Goal: Task Accomplishment & Management: Use online tool/utility

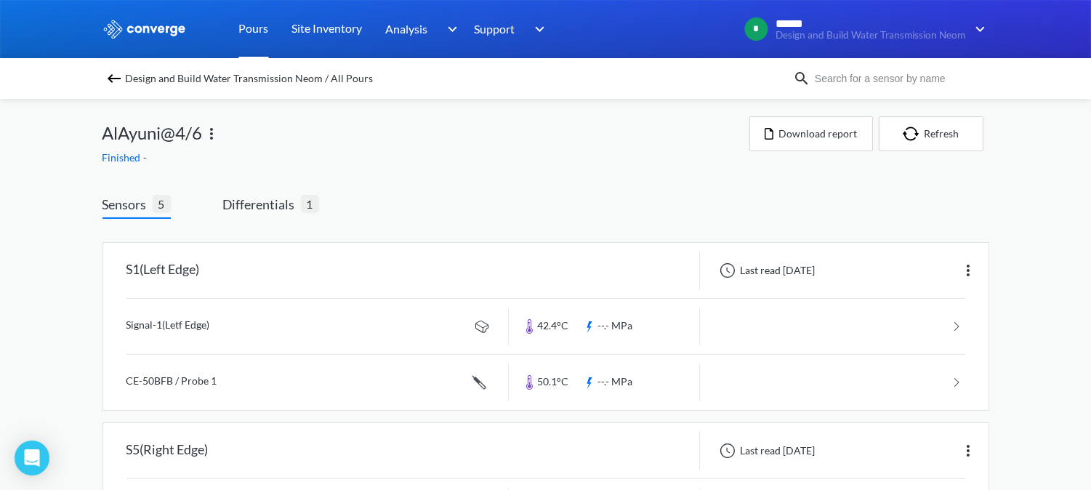
click at [249, 35] on link "Pours" at bounding box center [254, 29] width 30 height 58
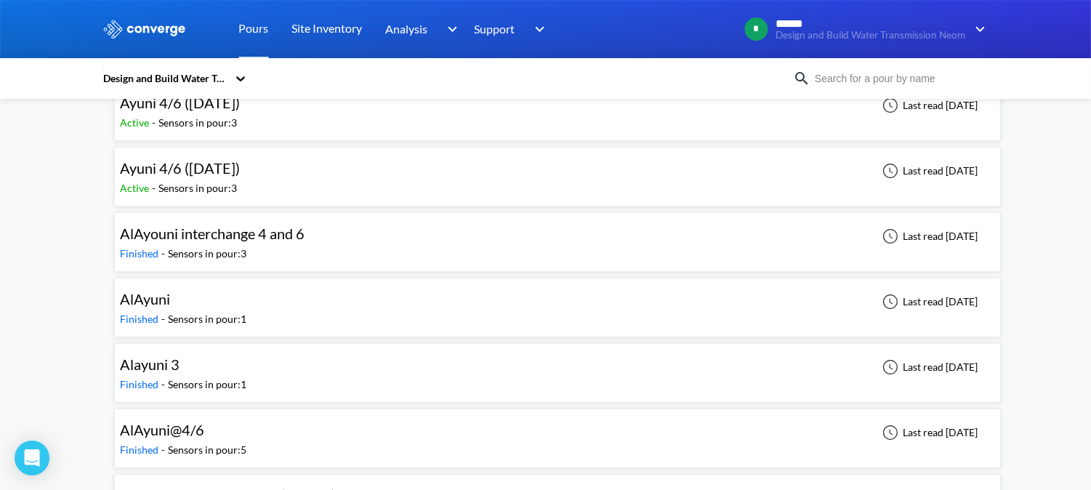
scroll to position [242, 0]
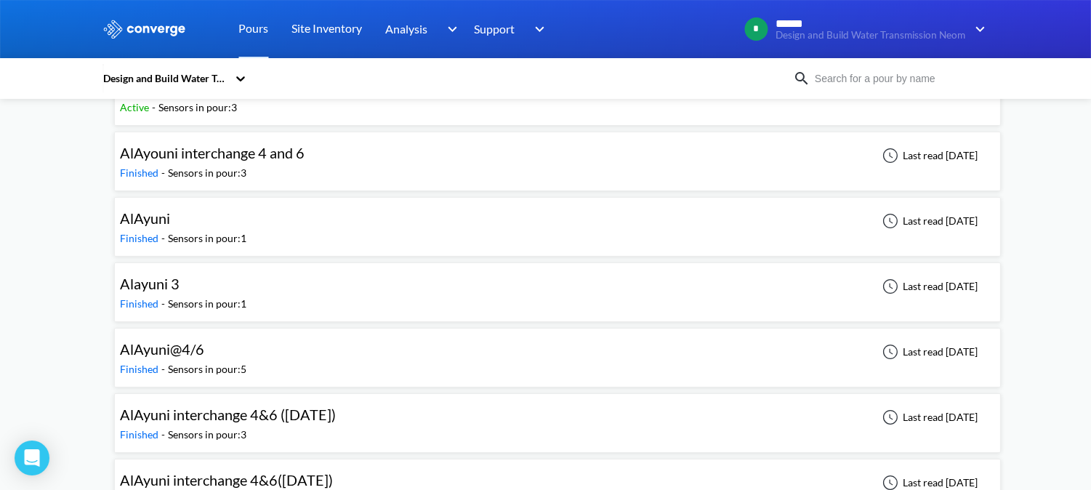
click at [229, 215] on div "AlAyuni" at bounding box center [184, 218] width 127 height 23
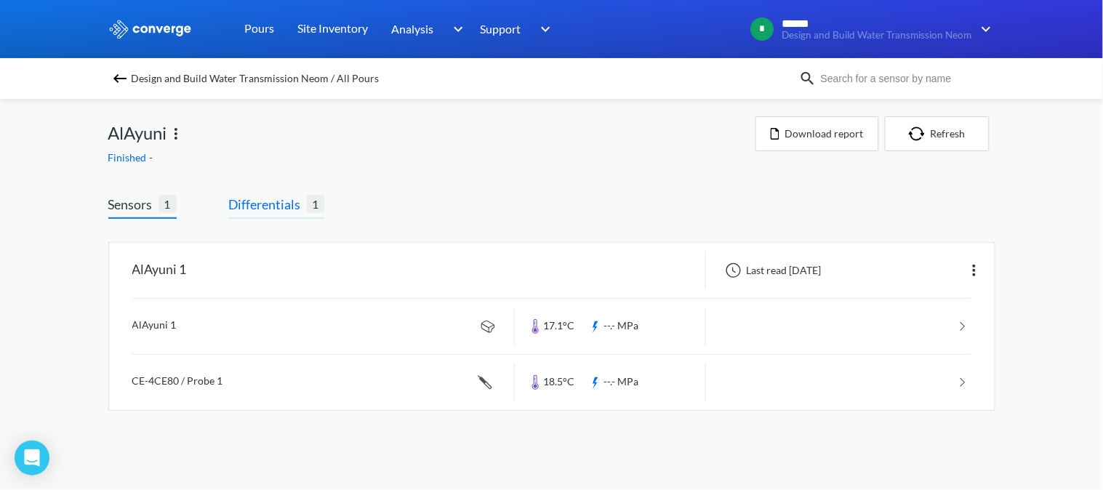
click at [267, 209] on span "Differentials" at bounding box center [268, 204] width 78 height 20
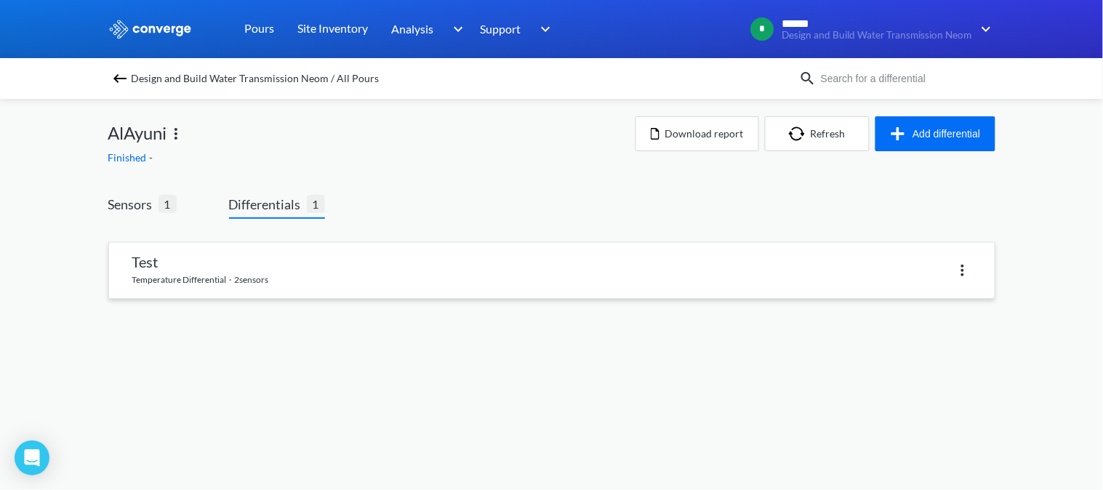
click at [263, 263] on link at bounding box center [552, 270] width 886 height 55
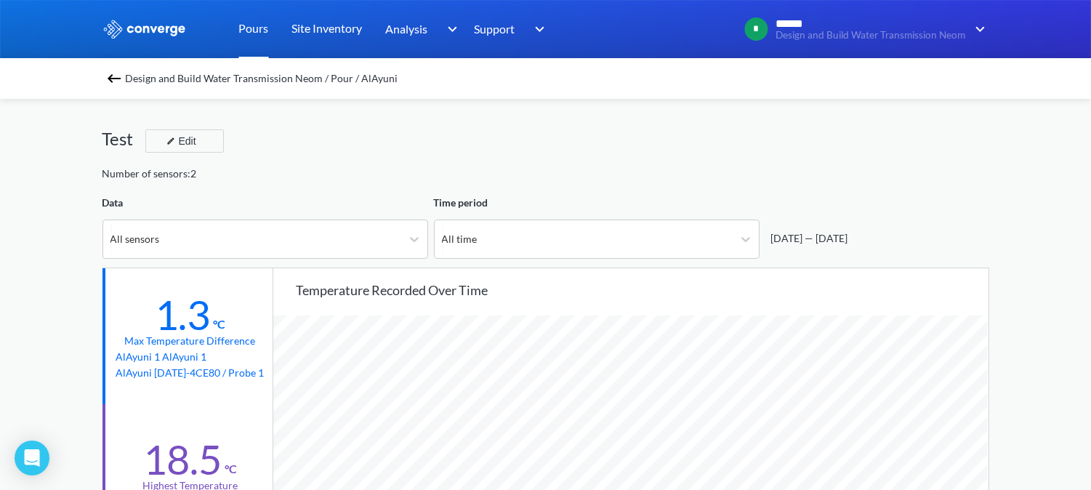
click at [241, 22] on link "Pours" at bounding box center [254, 29] width 30 height 58
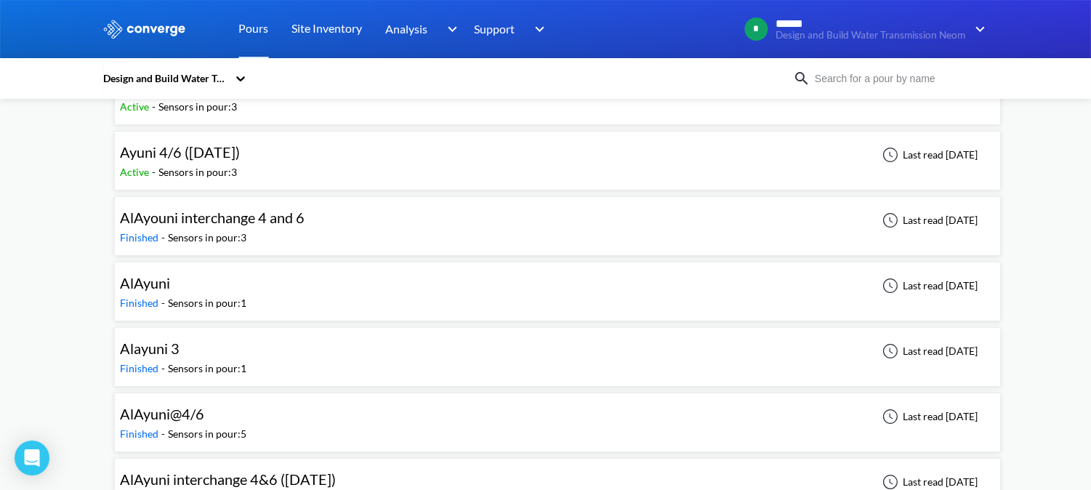
scroll to position [216, 0]
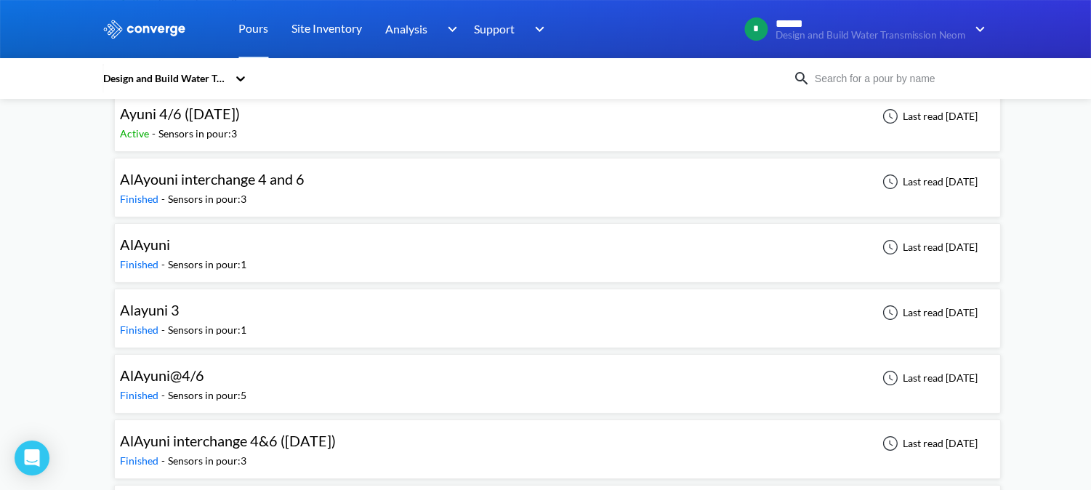
click at [295, 380] on div "AlAyuni@4/6 Finished - Sensors in pour: 5 Last read [DATE]" at bounding box center [558, 384] width 874 height 47
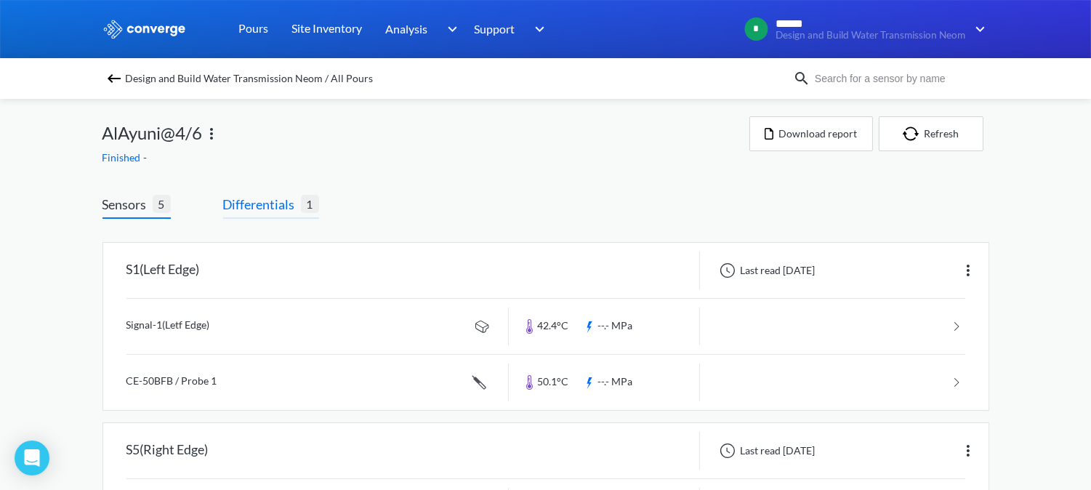
click at [257, 206] on span "Differentials" at bounding box center [262, 204] width 78 height 20
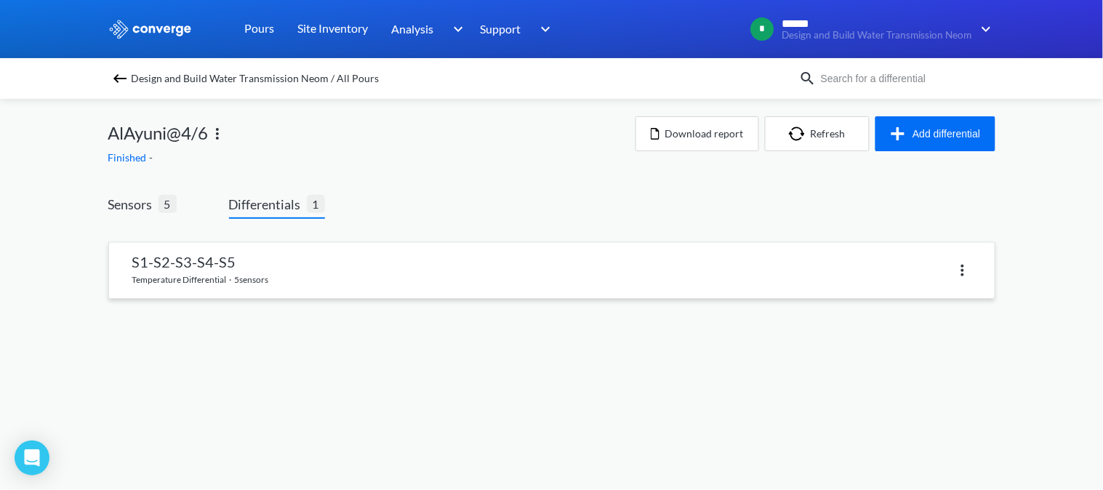
click at [303, 260] on link at bounding box center [552, 270] width 886 height 55
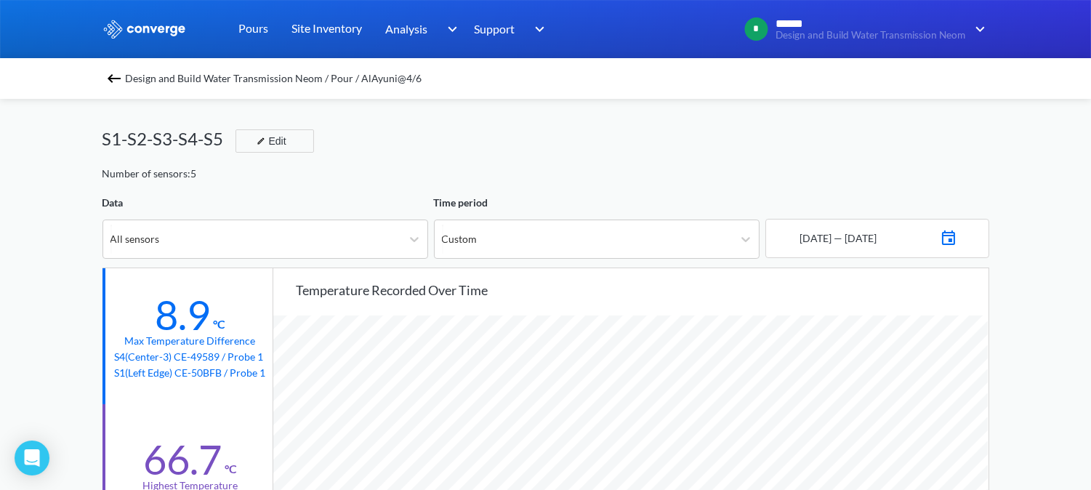
click at [120, 76] on img at bounding box center [113, 78] width 17 height 17
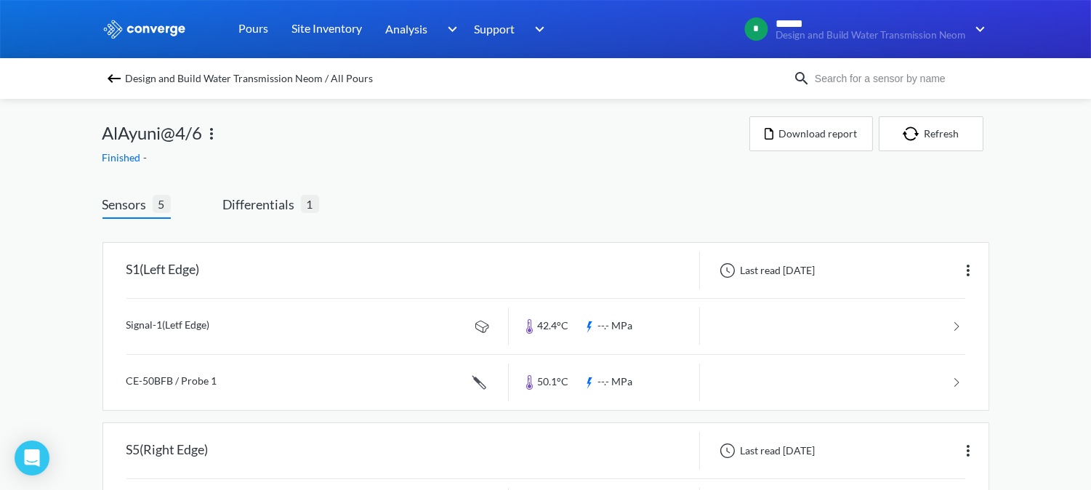
click at [120, 76] on img at bounding box center [113, 78] width 17 height 17
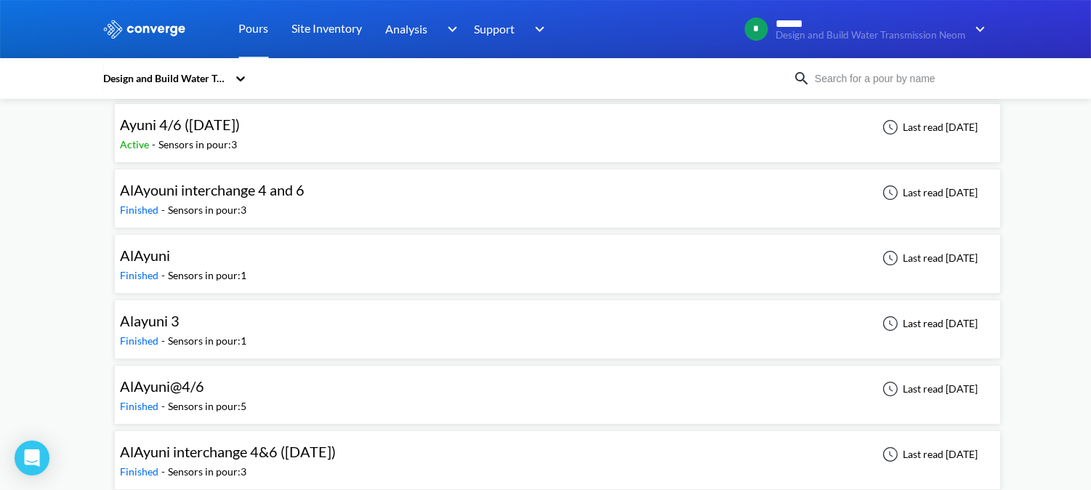
scroll to position [242, 0]
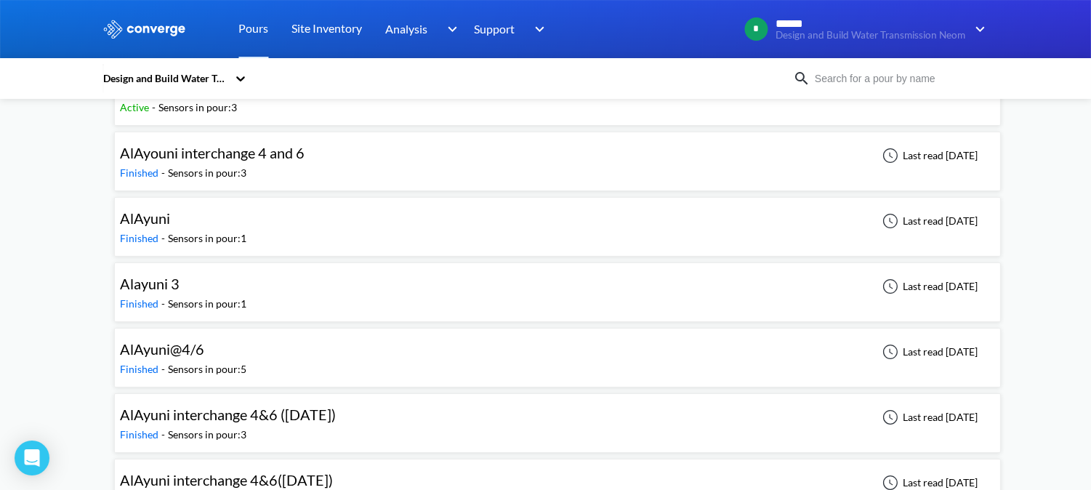
click at [193, 284] on div "Alayuni 3" at bounding box center [184, 284] width 127 height 23
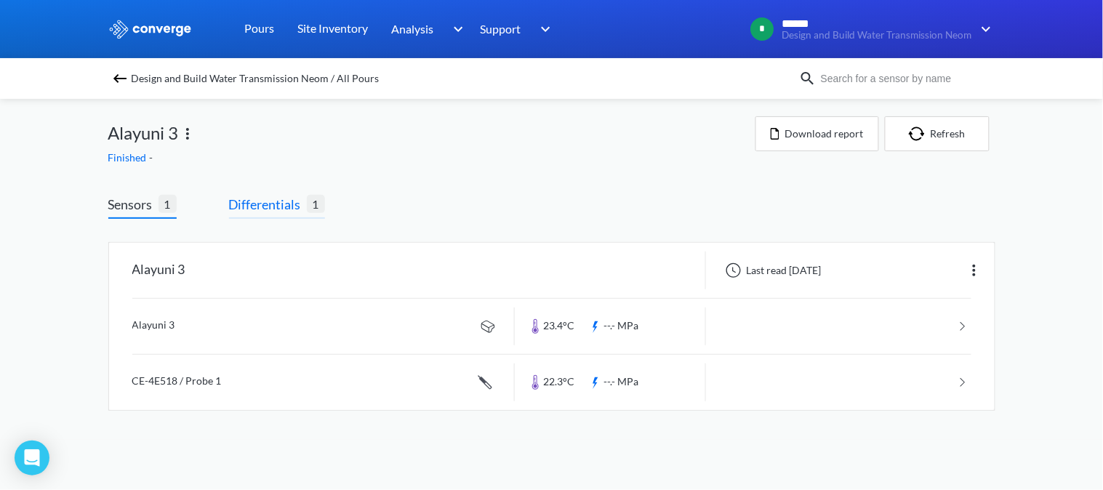
click at [295, 204] on span "Differentials" at bounding box center [268, 204] width 78 height 20
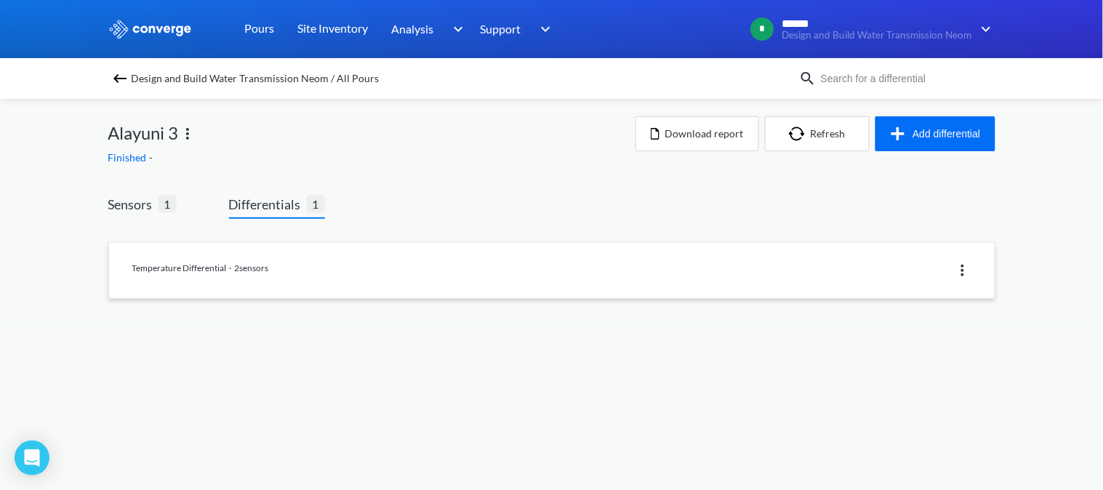
click at [274, 275] on link at bounding box center [552, 270] width 886 height 55
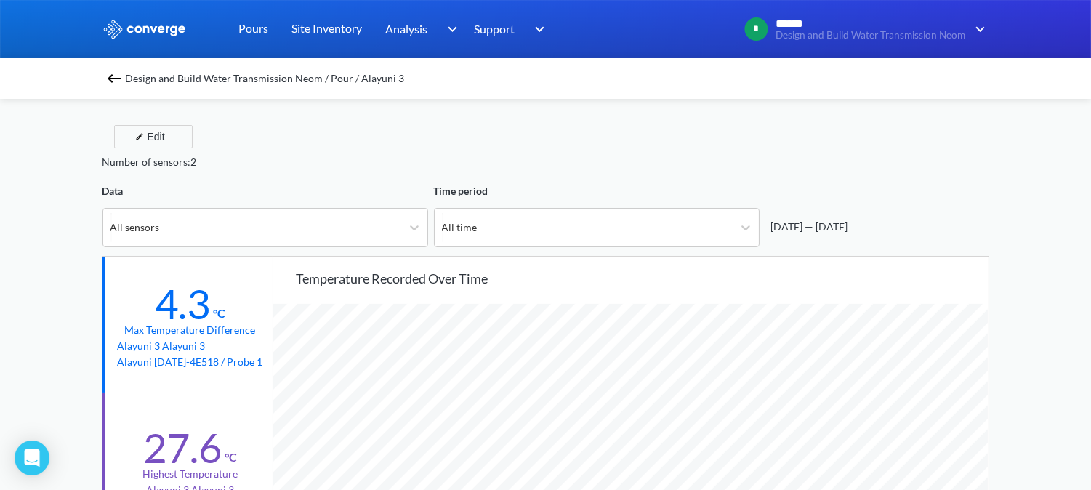
click at [121, 75] on img at bounding box center [113, 78] width 17 height 17
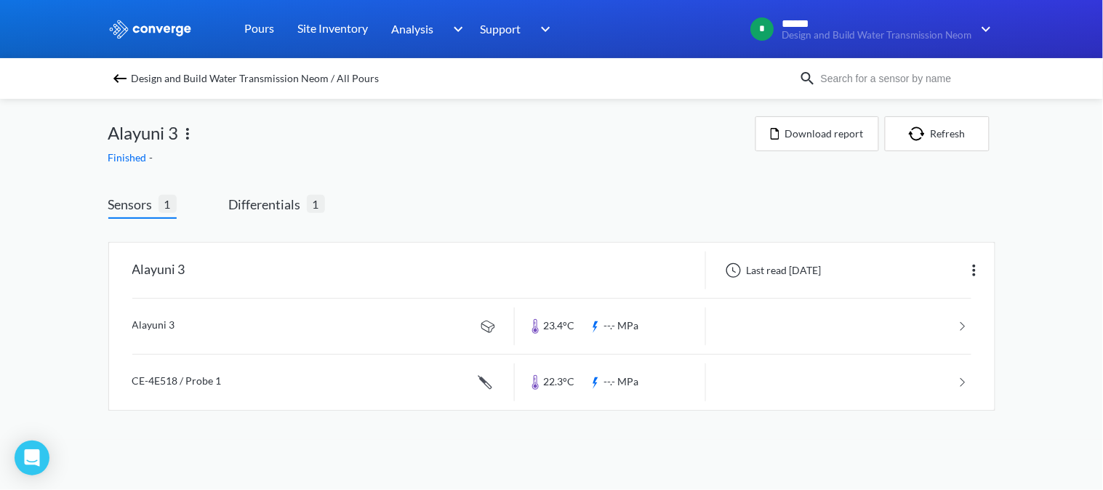
click at [121, 75] on img at bounding box center [119, 78] width 17 height 17
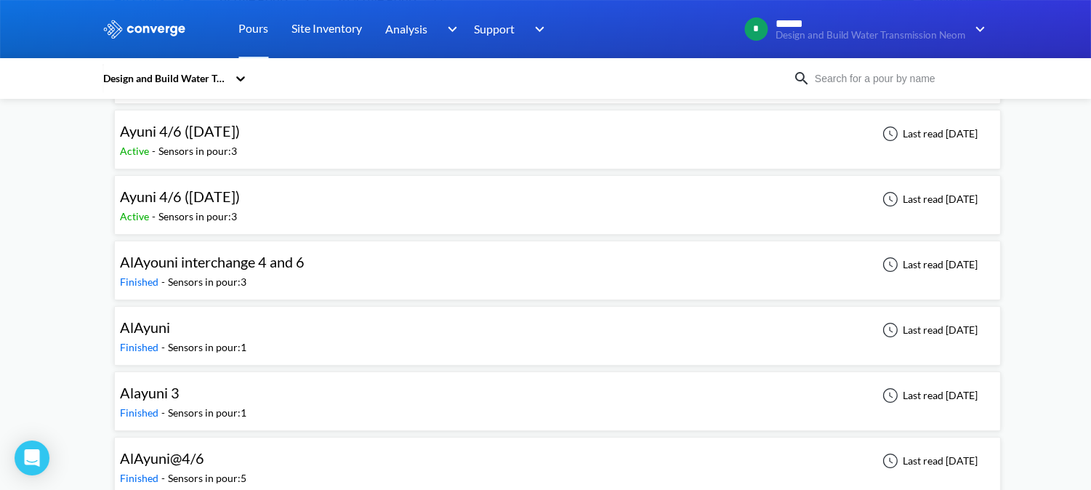
scroll to position [161, 0]
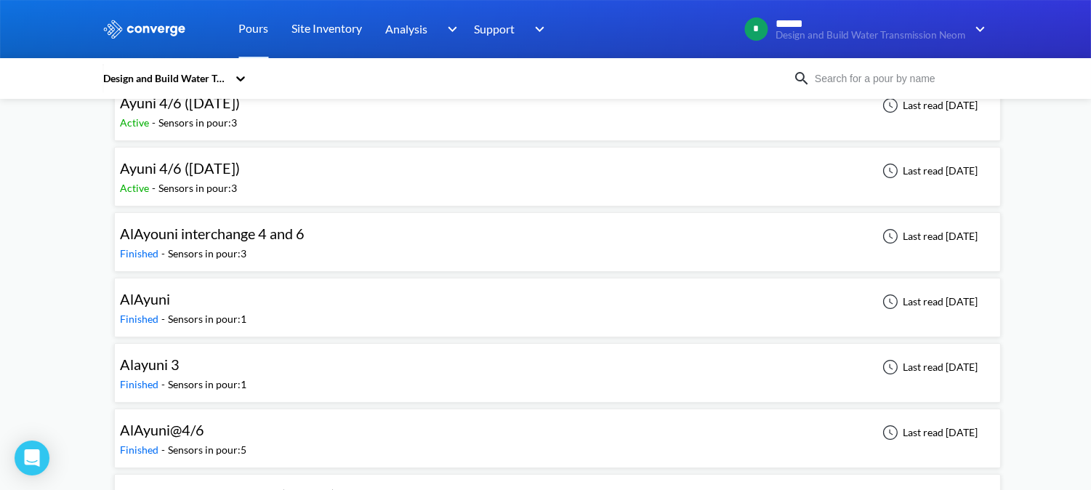
click at [292, 252] on div "Finished - Sensors in pour: 3" at bounding box center [217, 254] width 192 height 16
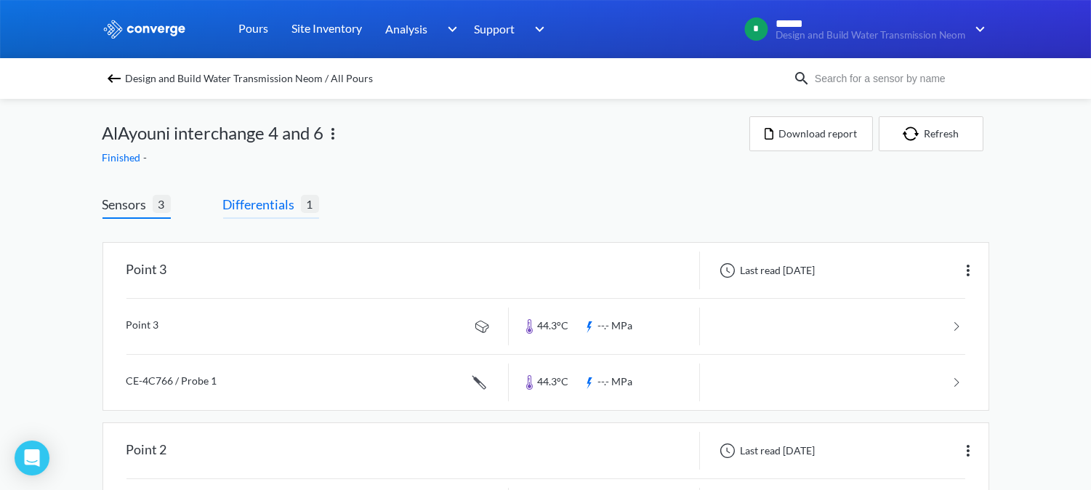
click at [274, 209] on span "Differentials" at bounding box center [262, 204] width 78 height 20
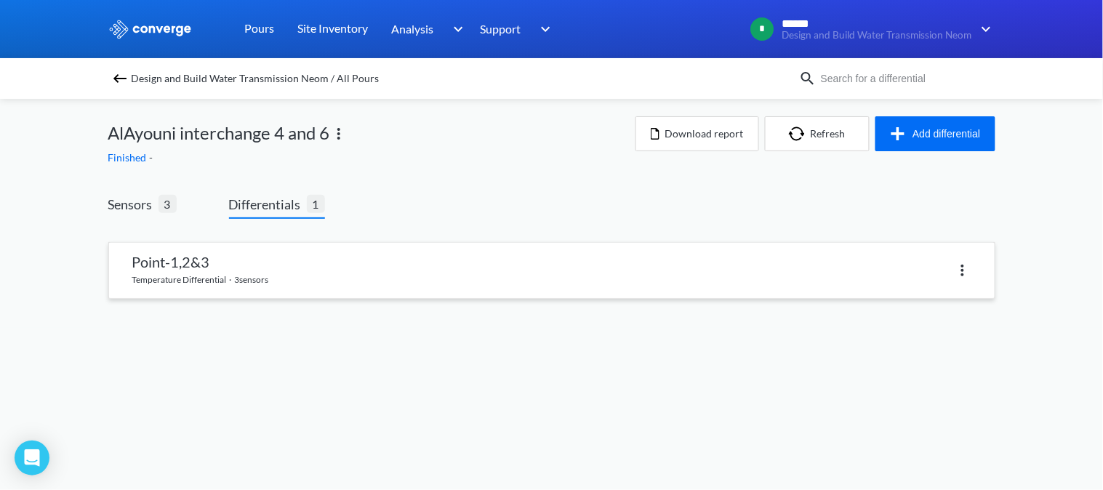
click at [260, 272] on link at bounding box center [552, 270] width 886 height 55
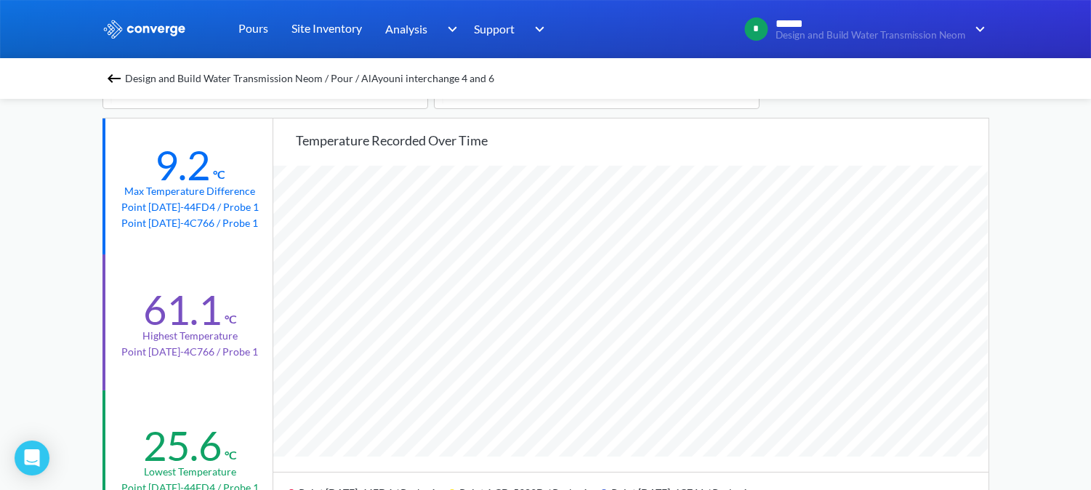
scroll to position [161, 0]
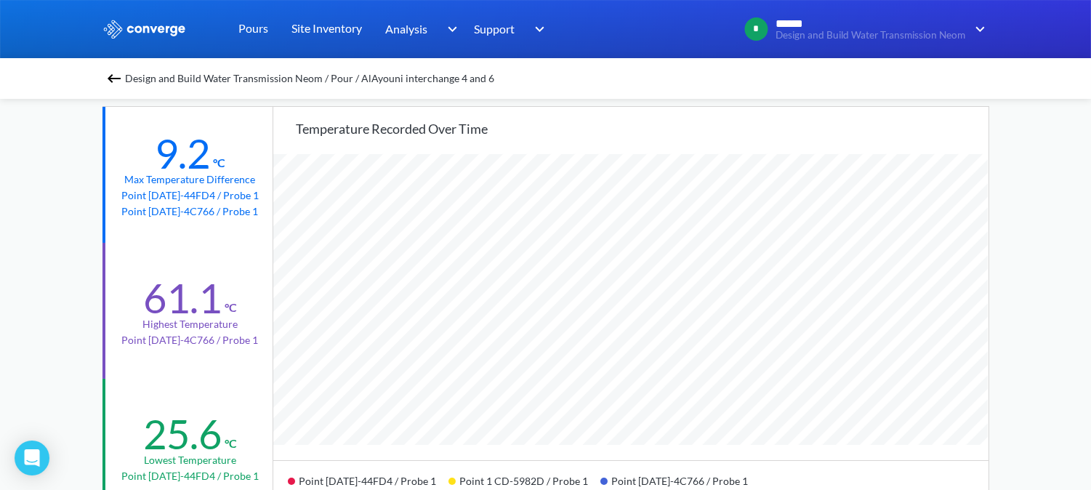
click at [123, 81] on img at bounding box center [113, 78] width 17 height 17
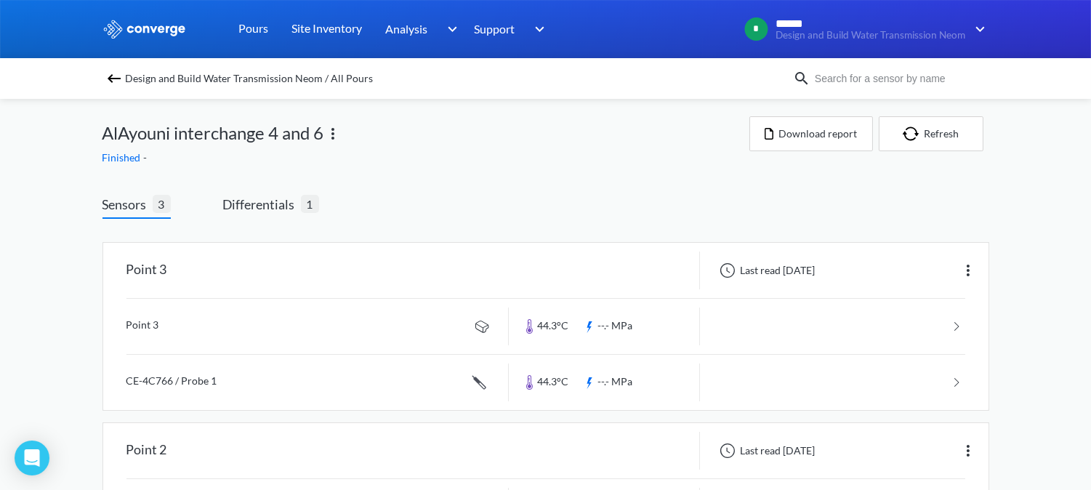
click at [121, 77] on img at bounding box center [113, 78] width 17 height 17
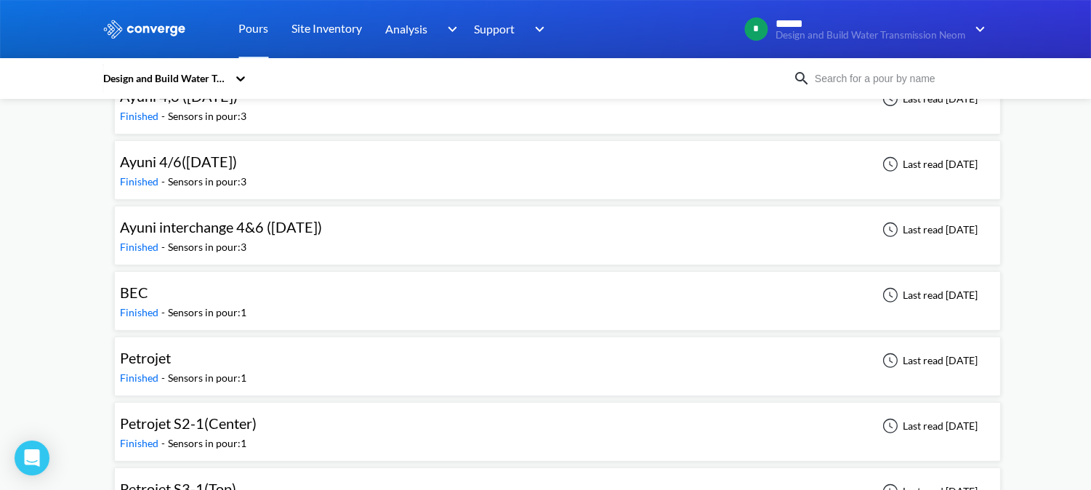
scroll to position [1050, 0]
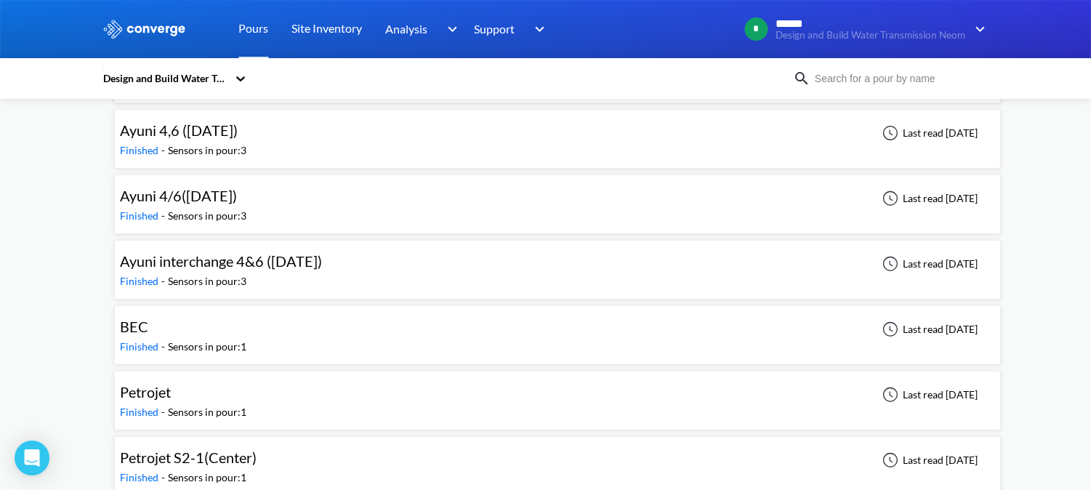
click at [282, 145] on div "Ayuni 4,6 ([DATE]) Finished - Sensors in pour: 3 Last read [DATE]" at bounding box center [558, 139] width 874 height 47
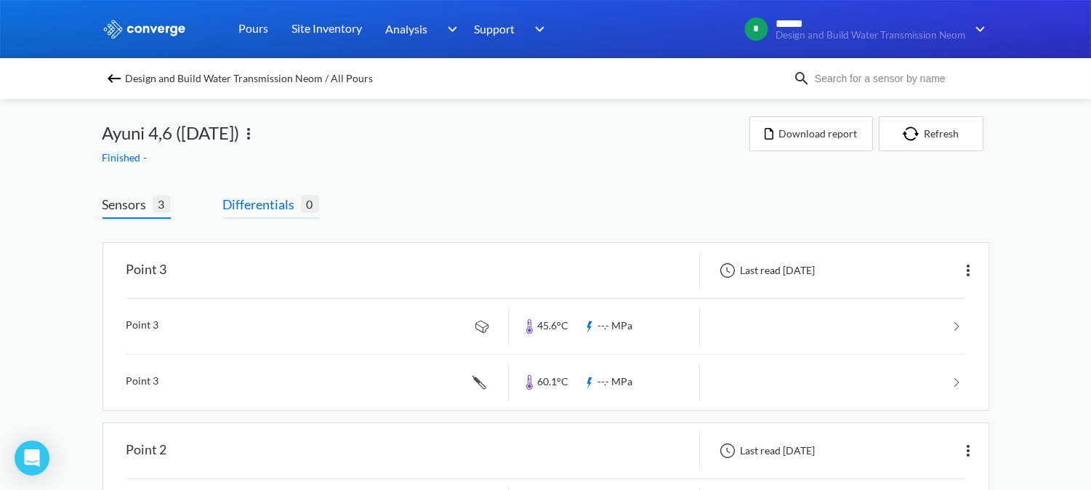
click at [274, 205] on span "Differentials" at bounding box center [262, 204] width 78 height 20
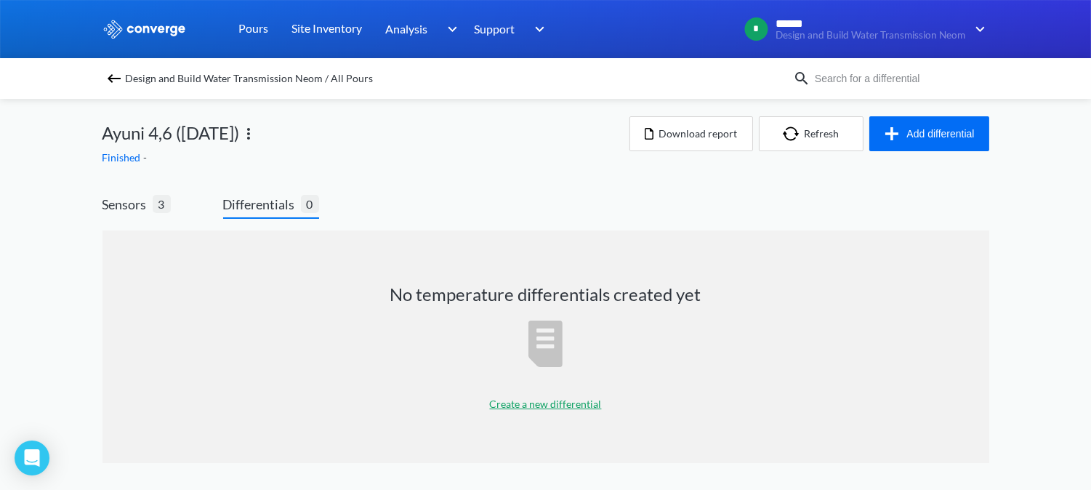
click at [569, 405] on p "Create a new differential" at bounding box center [546, 404] width 112 height 16
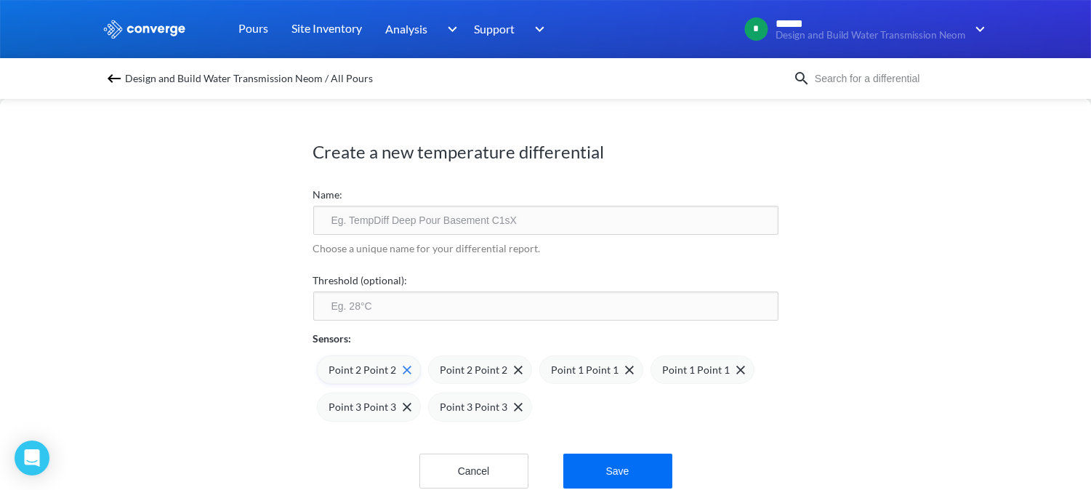
click at [397, 369] on span at bounding box center [404, 370] width 15 height 9
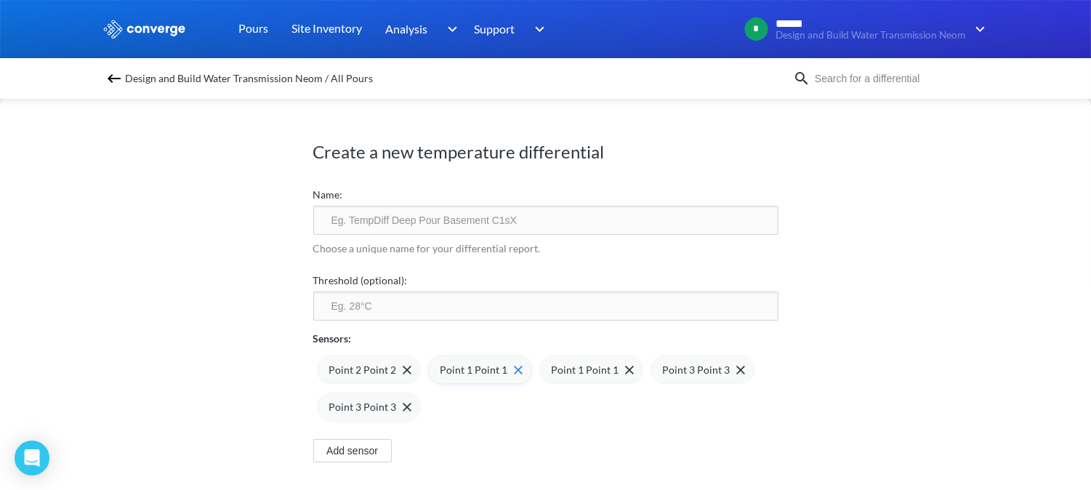
click at [462, 374] on span "Point 1 Point 1" at bounding box center [475, 370] width 68 height 16
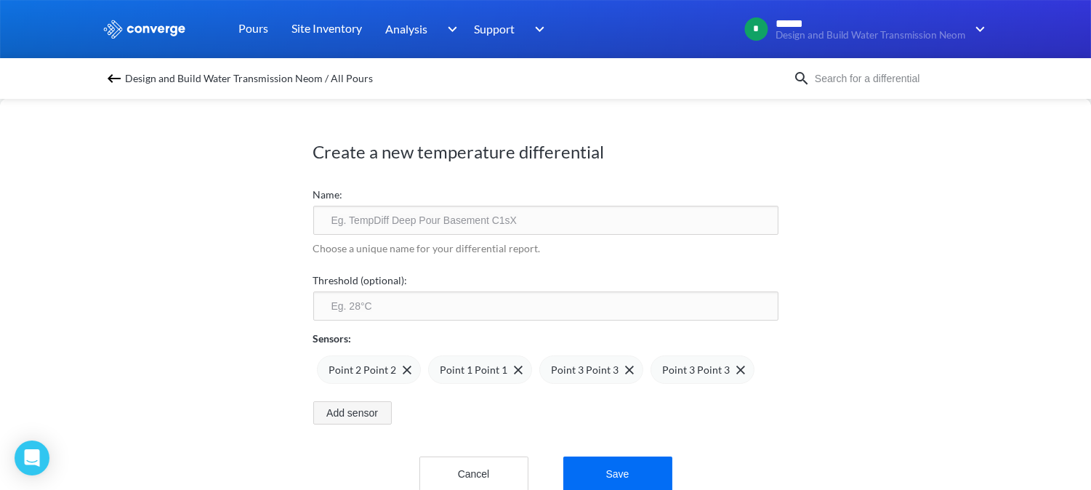
click at [373, 412] on button "Add sensor" at bounding box center [352, 412] width 79 height 23
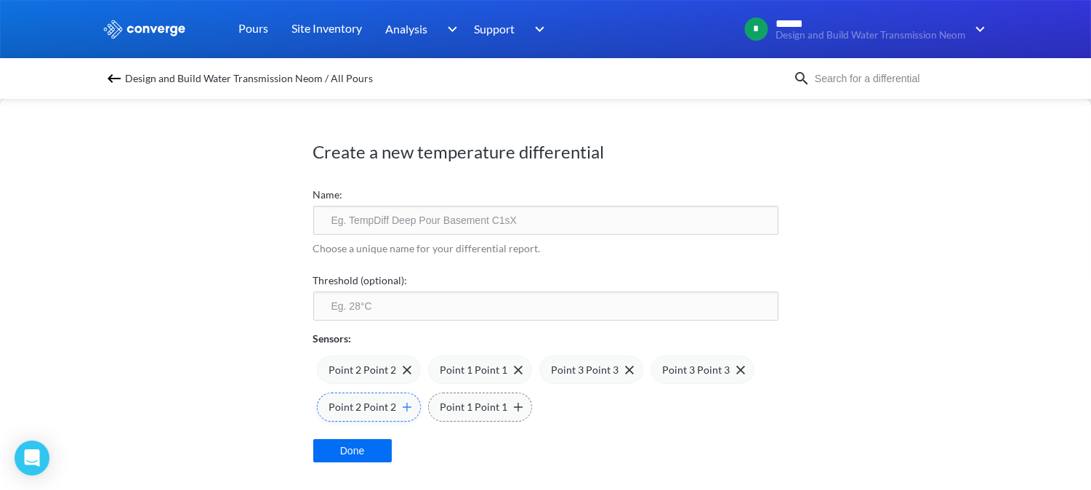
click at [404, 409] on img at bounding box center [407, 407] width 9 height 9
click at [514, 409] on img at bounding box center [518, 407] width 9 height 9
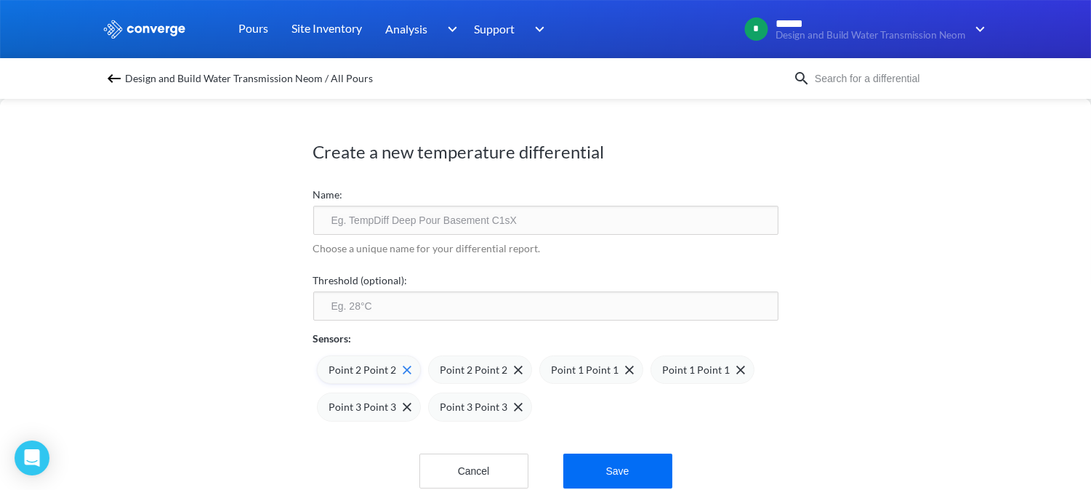
click at [381, 368] on span "Point 2 Point 2" at bounding box center [363, 370] width 68 height 16
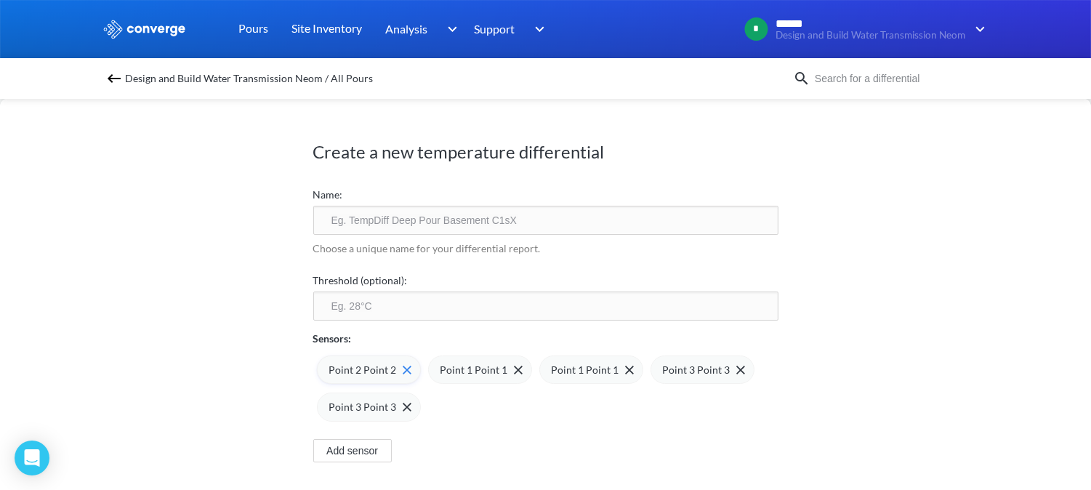
click at [377, 369] on span "Point 2 Point 2" at bounding box center [363, 370] width 68 height 16
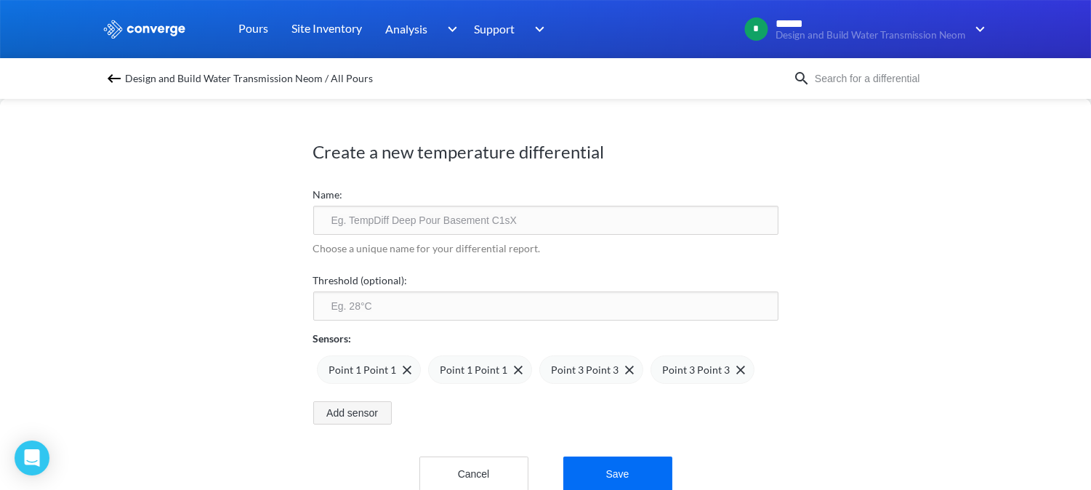
click at [375, 411] on button "Add sensor" at bounding box center [352, 412] width 79 height 23
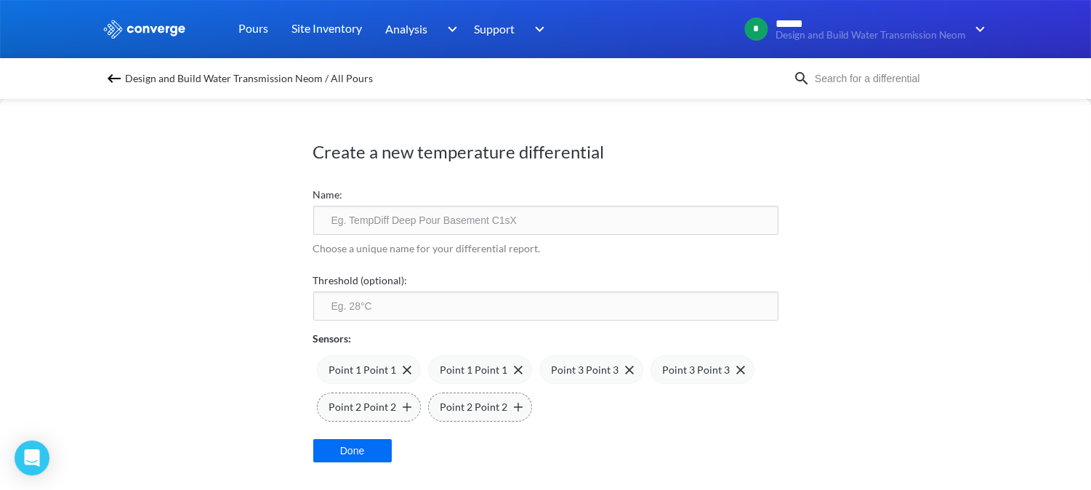
click at [413, 230] on input "text" at bounding box center [545, 220] width 465 height 29
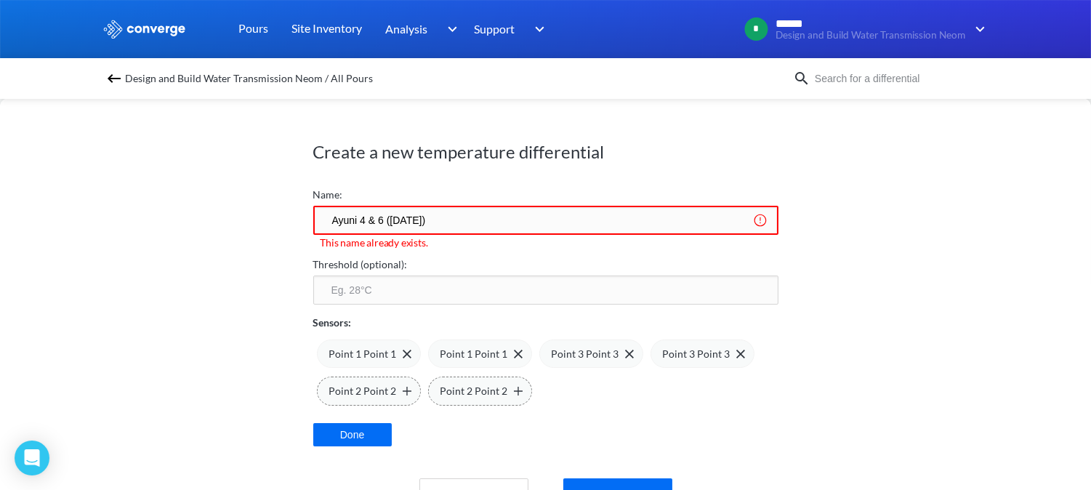
click at [406, 220] on input "Ayuni 4 & 6 ([DATE])" at bounding box center [545, 220] width 465 height 29
click at [398, 219] on input "Ayuni 4 & 6 ([DATE])" at bounding box center [545, 220] width 465 height 29
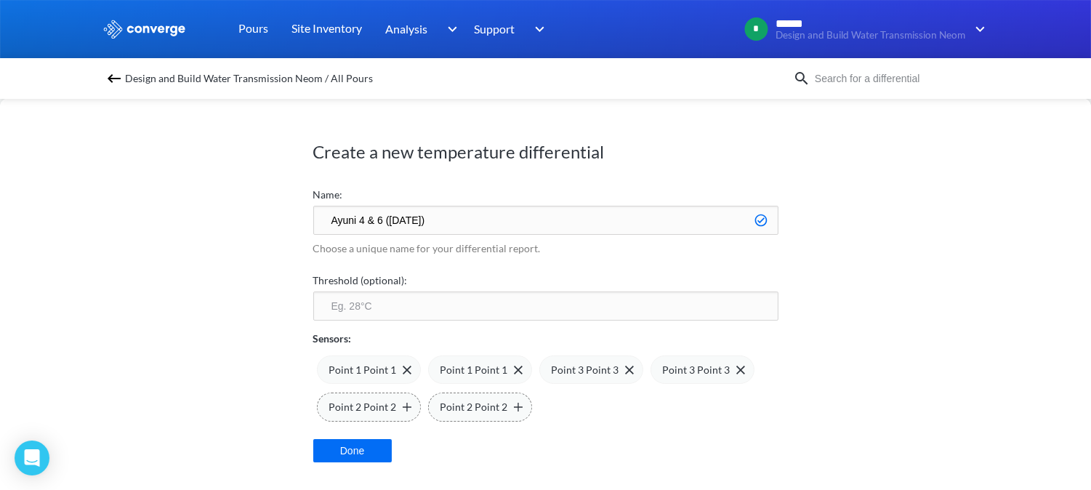
click at [409, 219] on input "Ayuni 4 & 6 ([DATE])" at bounding box center [545, 220] width 465 height 29
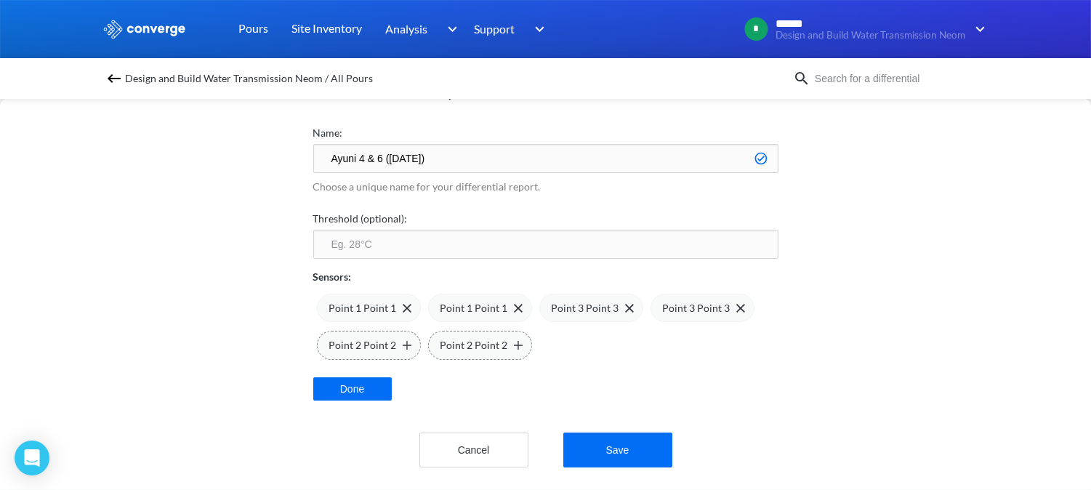
type input "Ayuni 4 & 6 ([DATE])"
click at [385, 230] on input "number" at bounding box center [545, 244] width 465 height 29
type input "70"
click at [230, 289] on div "Create a new temperature differential Name: [PERSON_NAME] 4 & 6 ([DATE]) Choose…" at bounding box center [545, 294] width 1091 height 392
click at [403, 341] on img at bounding box center [407, 345] width 9 height 9
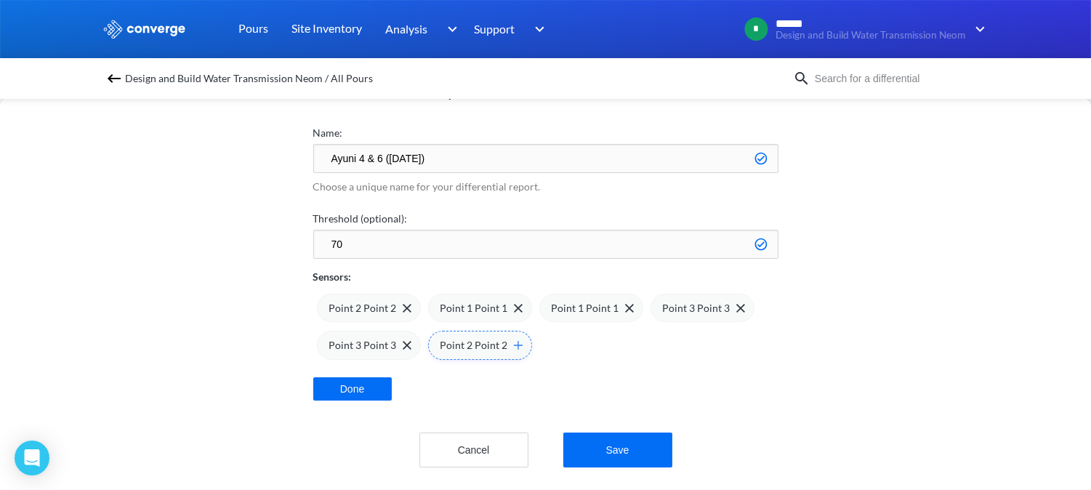
click at [514, 341] on img at bounding box center [518, 345] width 9 height 9
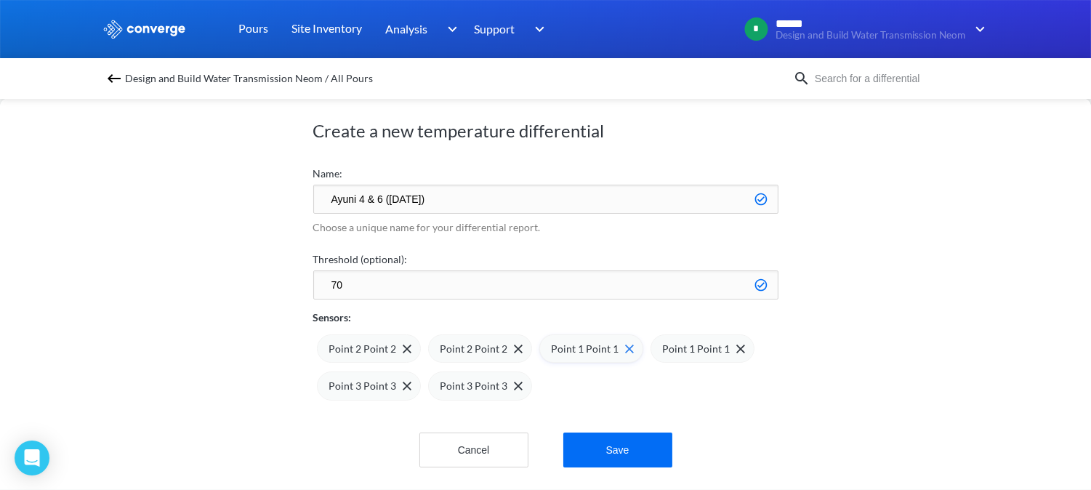
click at [625, 345] on img at bounding box center [629, 349] width 9 height 9
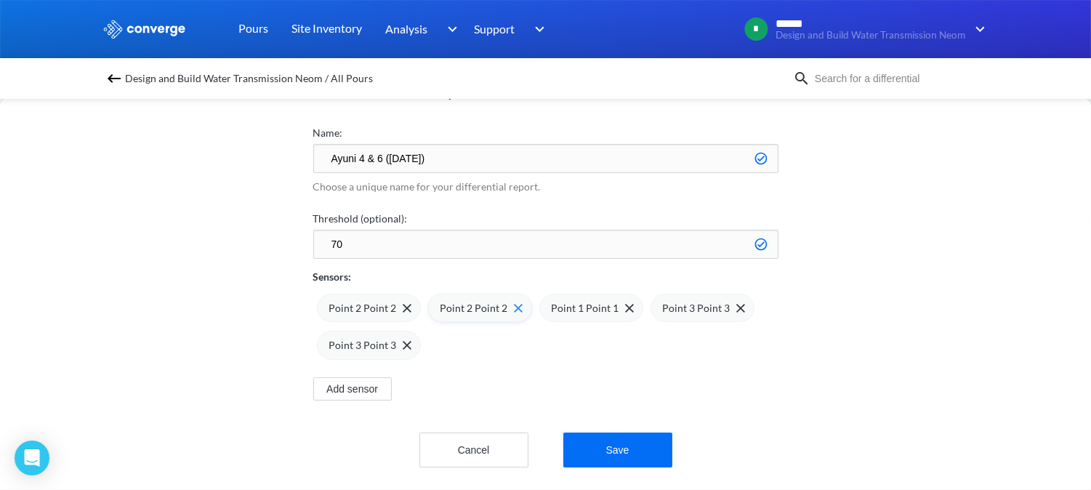
click at [514, 304] on img at bounding box center [518, 308] width 9 height 9
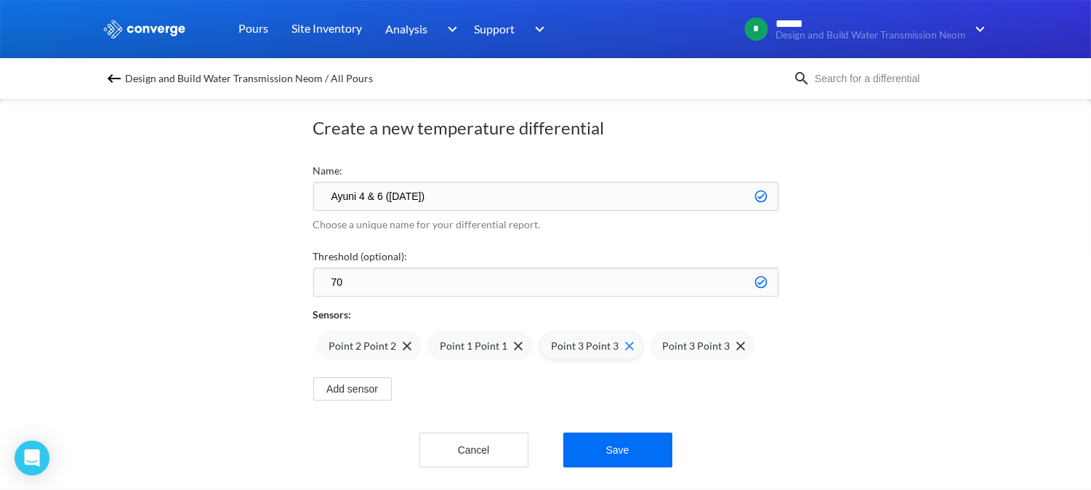
click at [625, 342] on img at bounding box center [629, 346] width 9 height 9
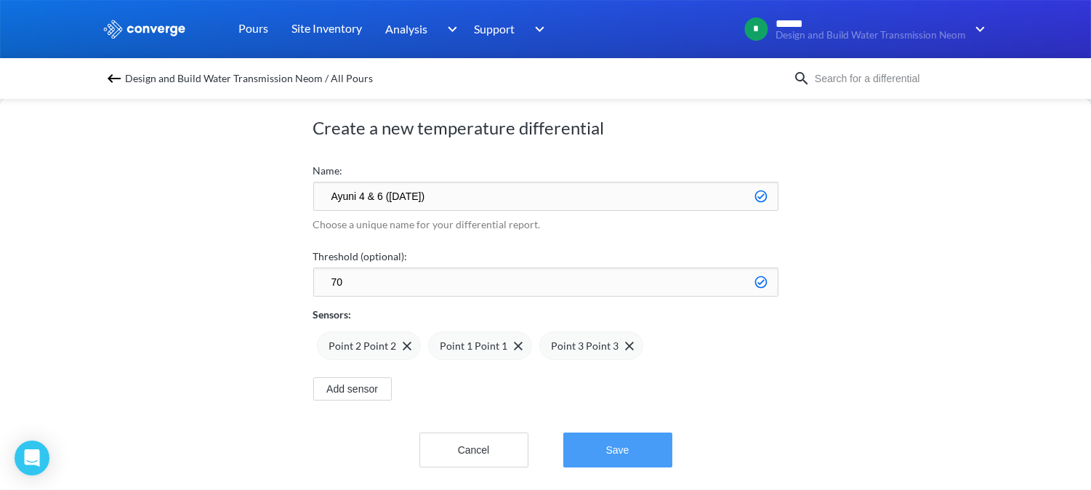
click at [623, 441] on button "Save" at bounding box center [618, 450] width 109 height 35
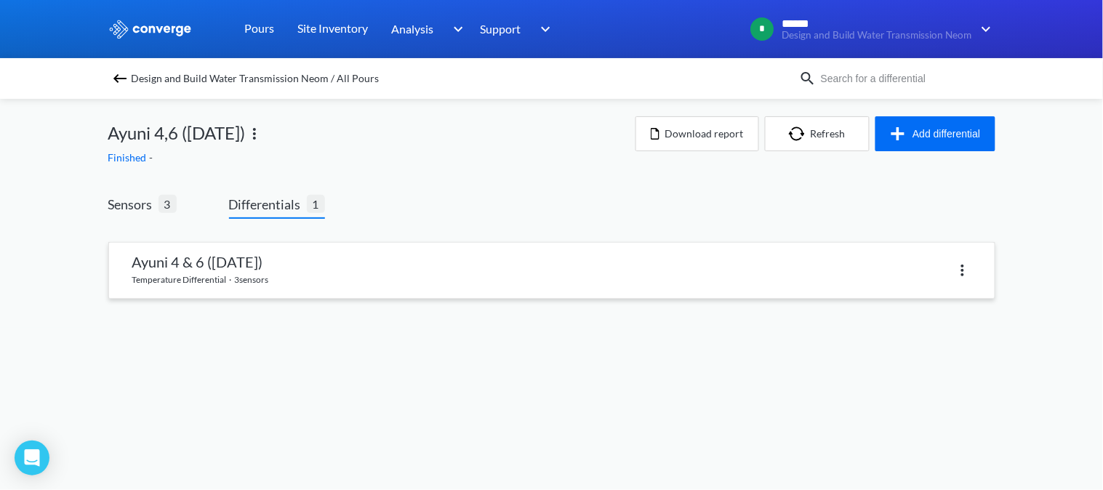
click at [269, 274] on link at bounding box center [552, 270] width 886 height 55
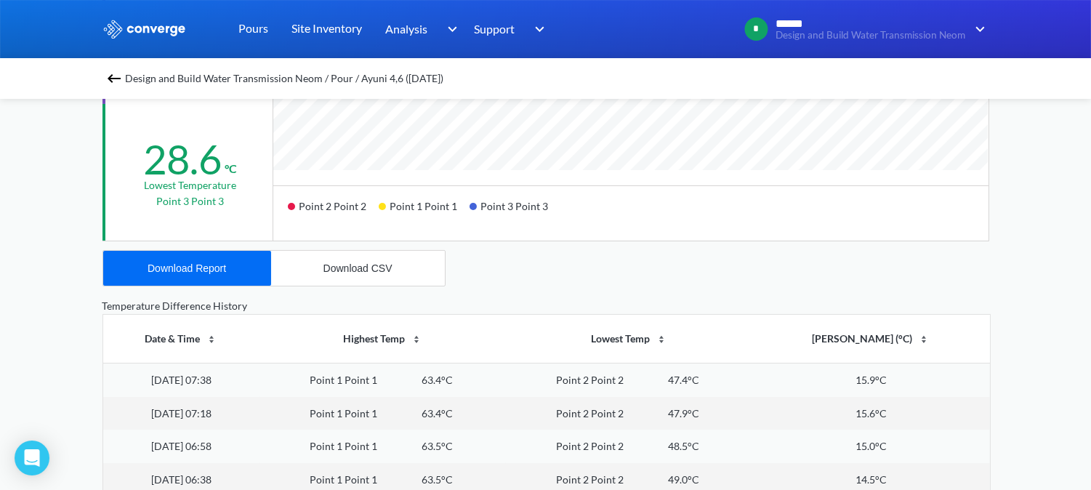
scroll to position [484, 0]
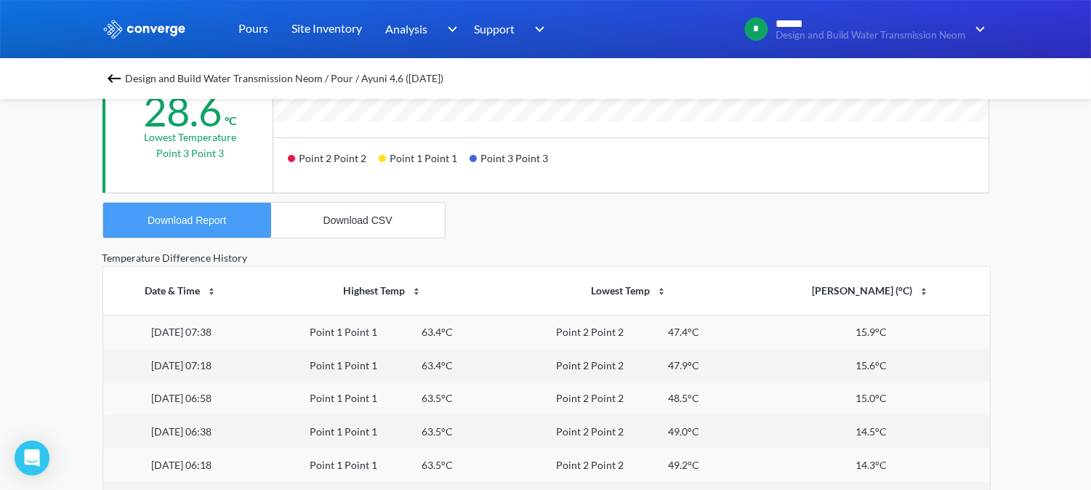
click at [222, 220] on div "Download Report" at bounding box center [187, 221] width 79 height 12
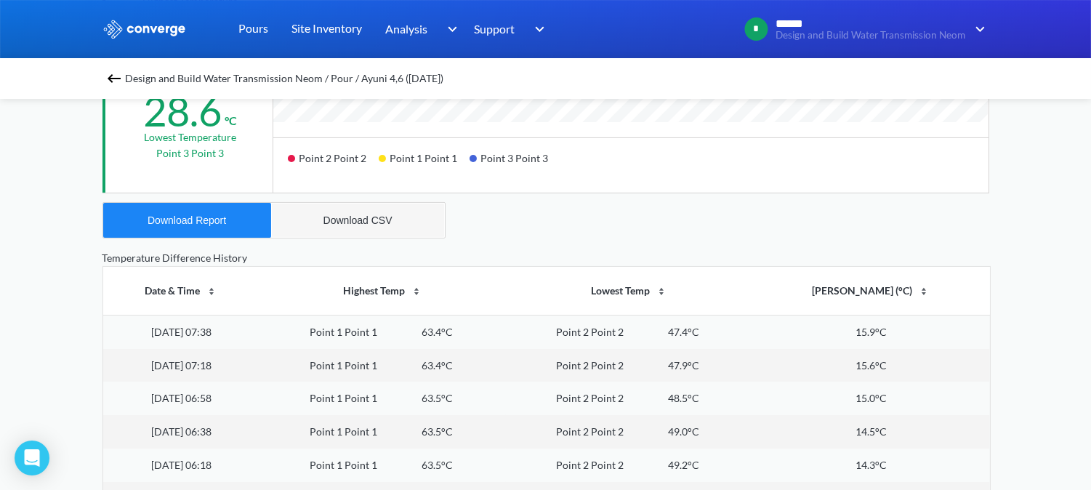
click at [358, 231] on button "Download CSV" at bounding box center [358, 220] width 174 height 35
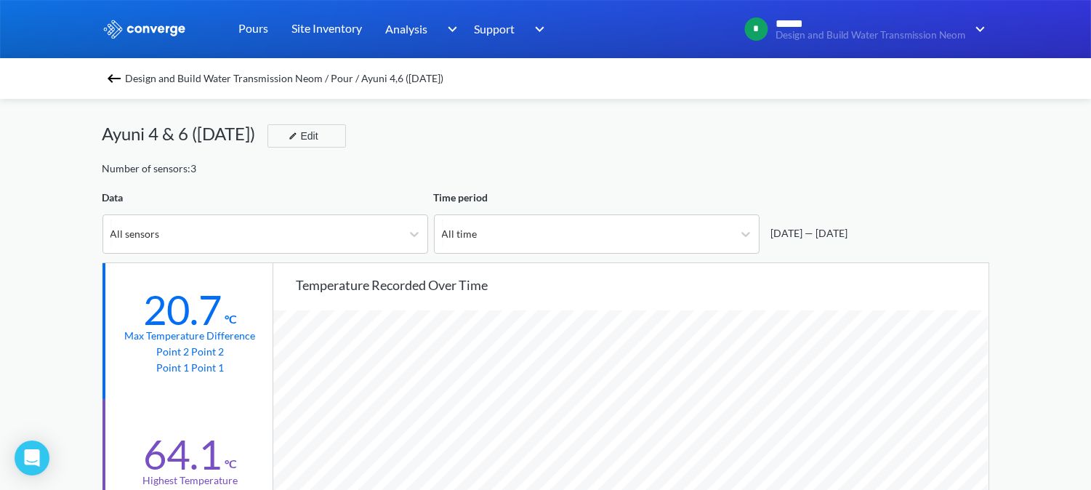
scroll to position [0, 0]
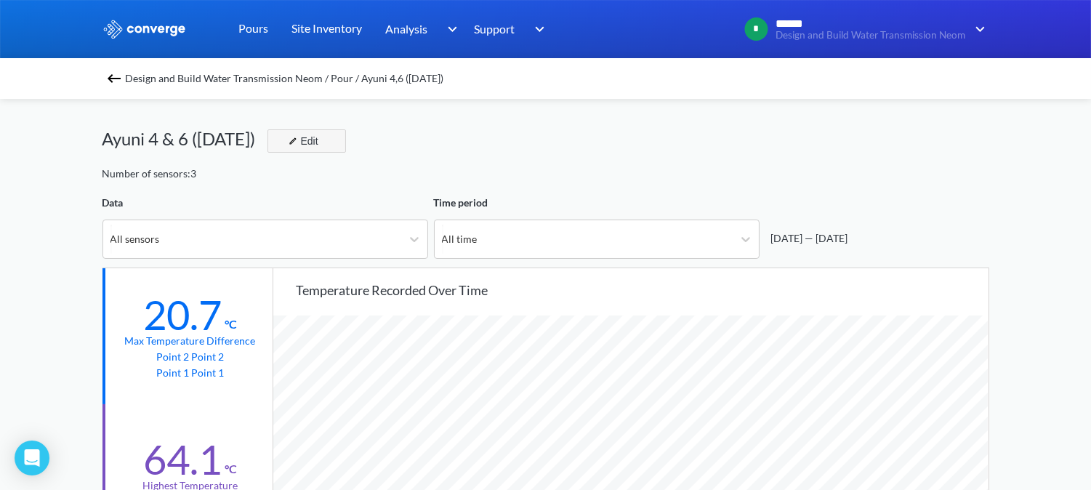
click at [321, 132] on div "Edit" at bounding box center [302, 140] width 38 height 17
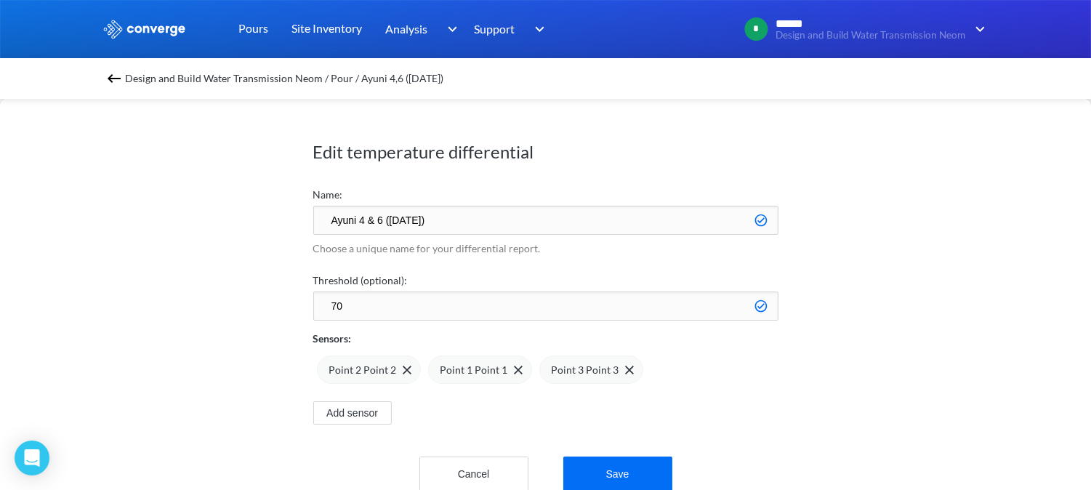
scroll to position [35, 0]
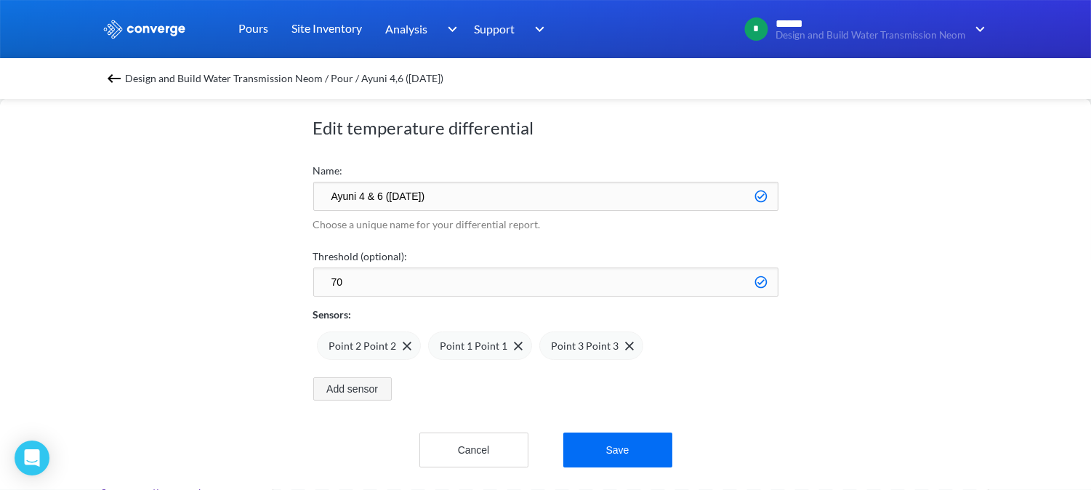
click at [378, 377] on button "Add sensor" at bounding box center [352, 388] width 79 height 23
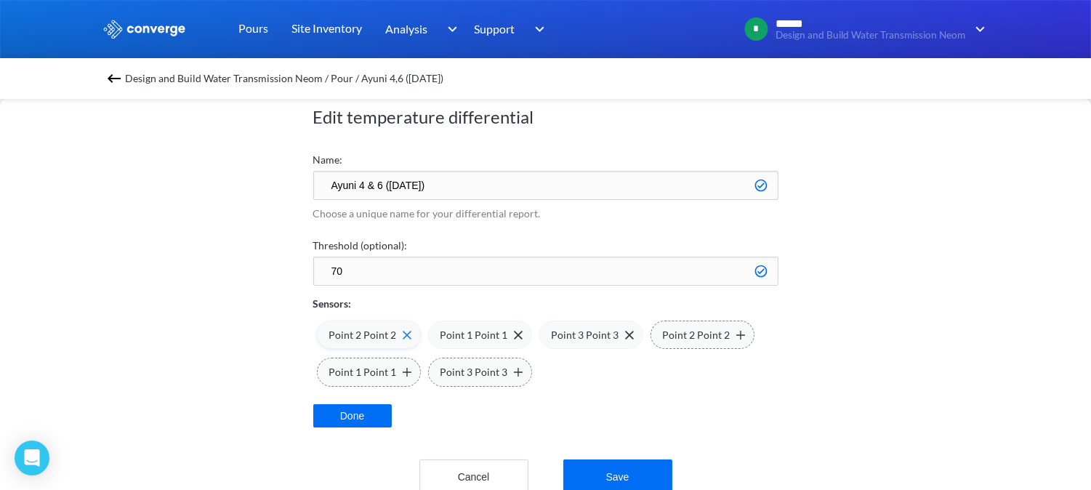
click at [403, 337] on img at bounding box center [407, 335] width 9 height 9
click at [737, 336] on img at bounding box center [741, 335] width 9 height 9
click at [364, 412] on button "Done" at bounding box center [352, 415] width 79 height 23
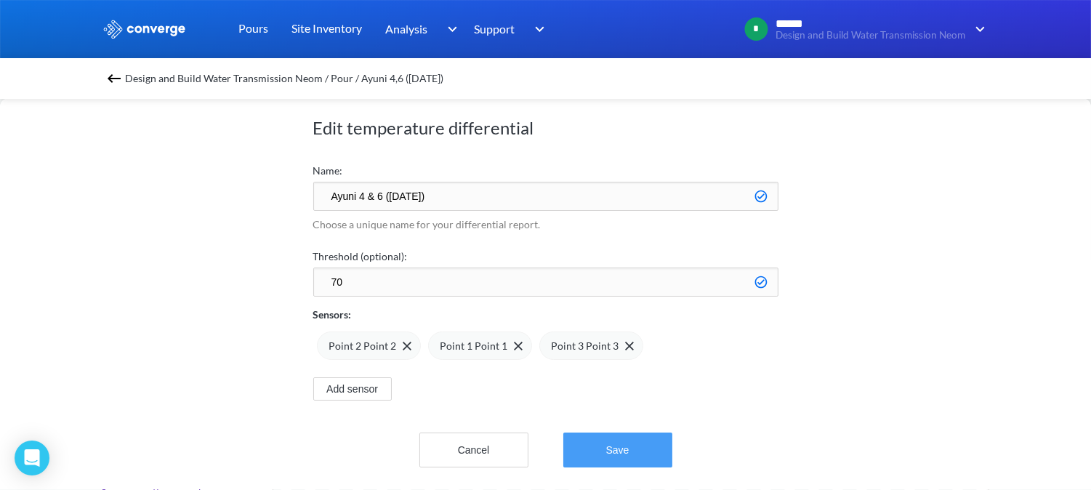
click at [635, 440] on button "Save" at bounding box center [618, 450] width 109 height 35
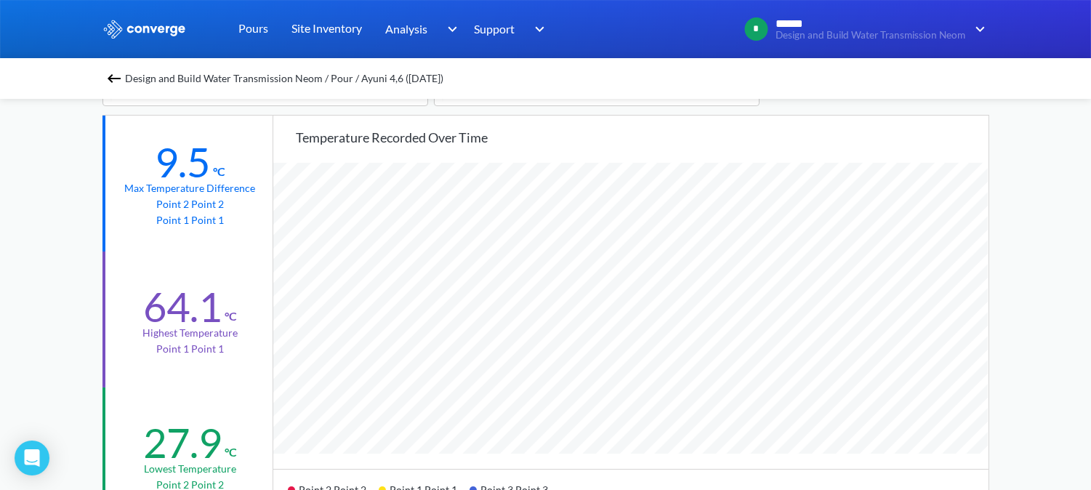
scroll to position [404, 0]
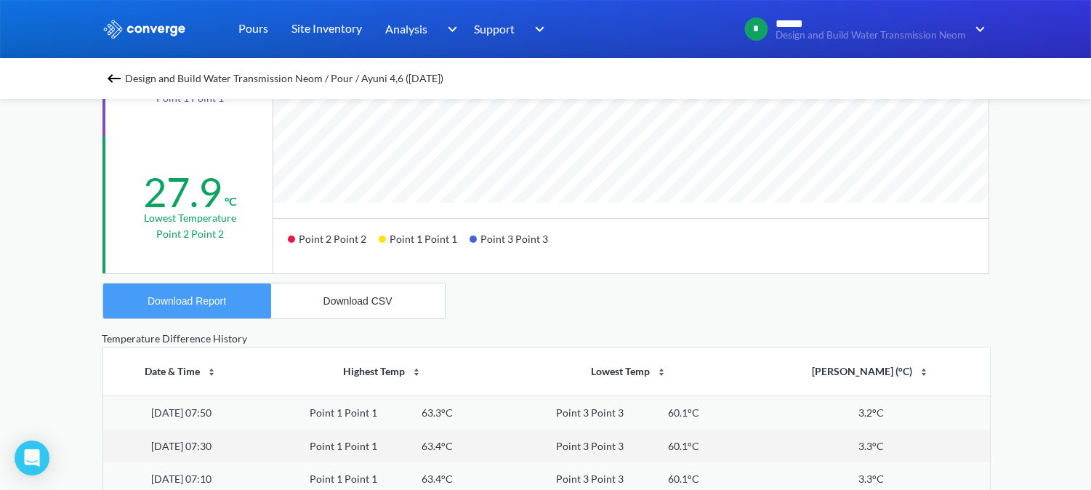
click at [231, 306] on button "Download Report" at bounding box center [187, 301] width 168 height 35
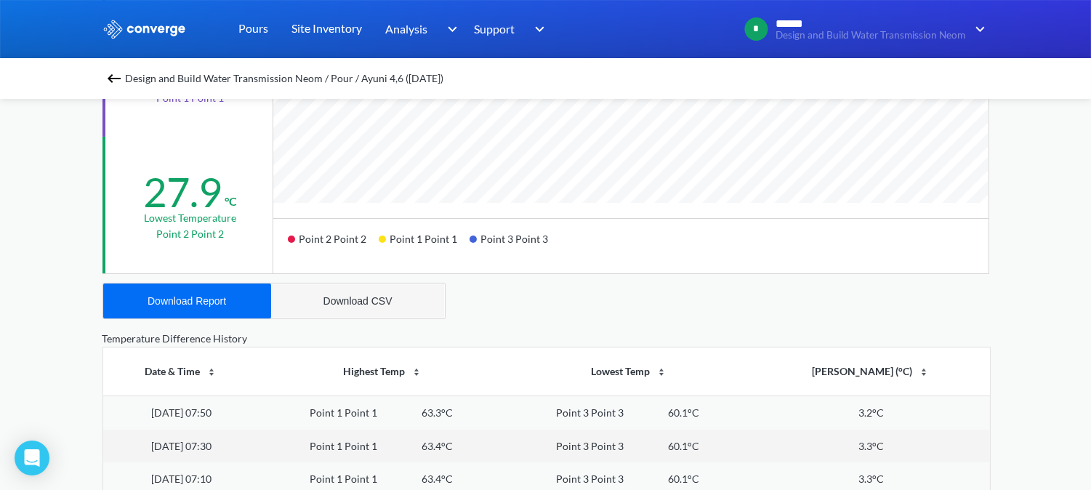
click at [343, 309] on button "Download CSV" at bounding box center [358, 301] width 174 height 35
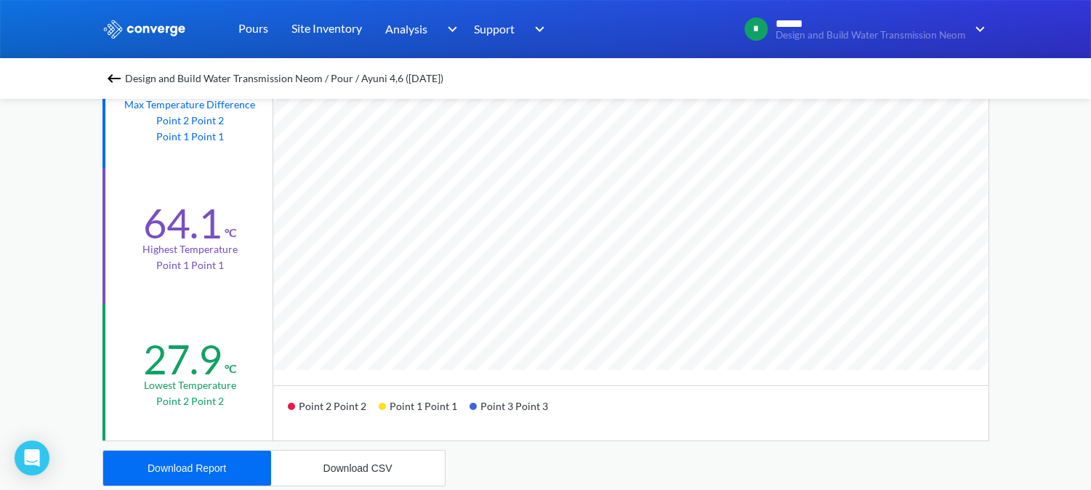
scroll to position [0, 0]
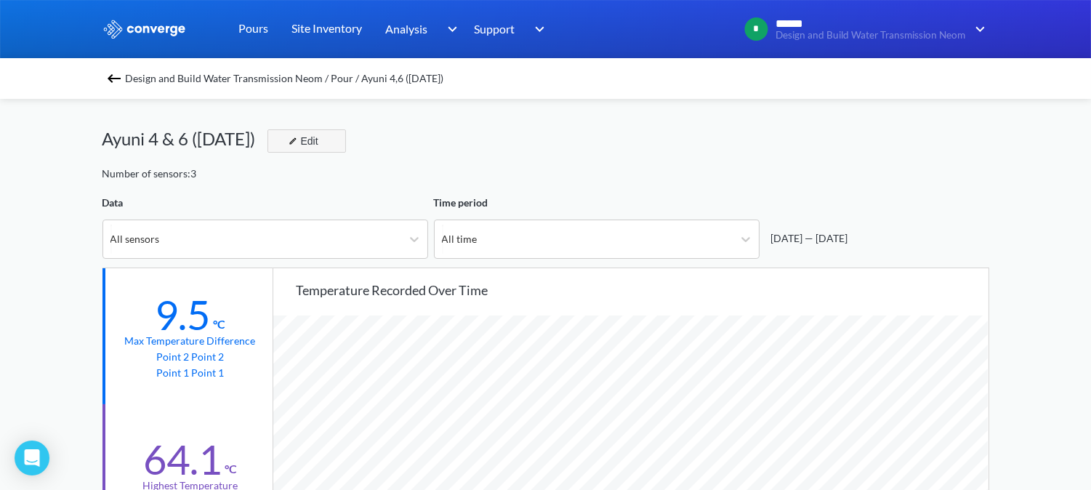
click at [321, 143] on div "Edit" at bounding box center [302, 140] width 38 height 17
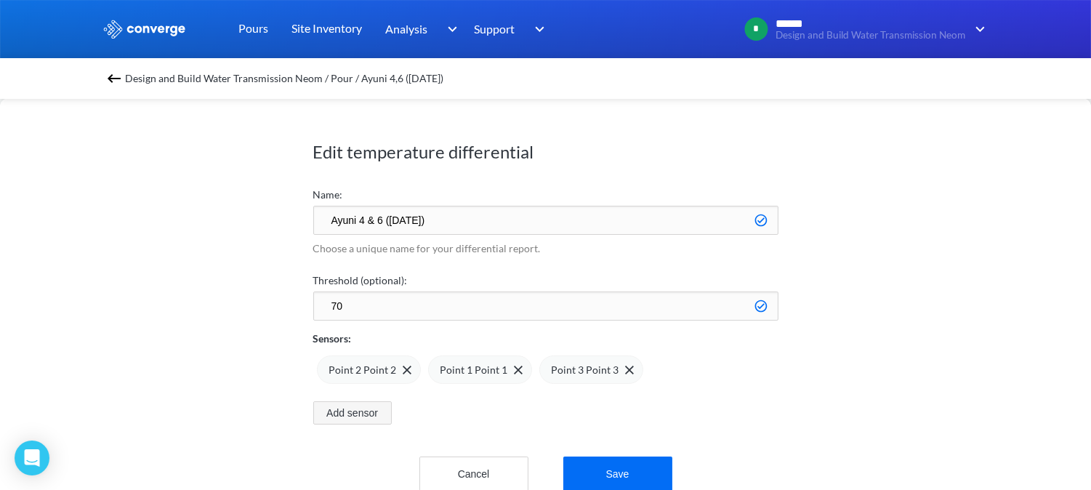
click at [382, 412] on button "Add sensor" at bounding box center [352, 412] width 79 height 23
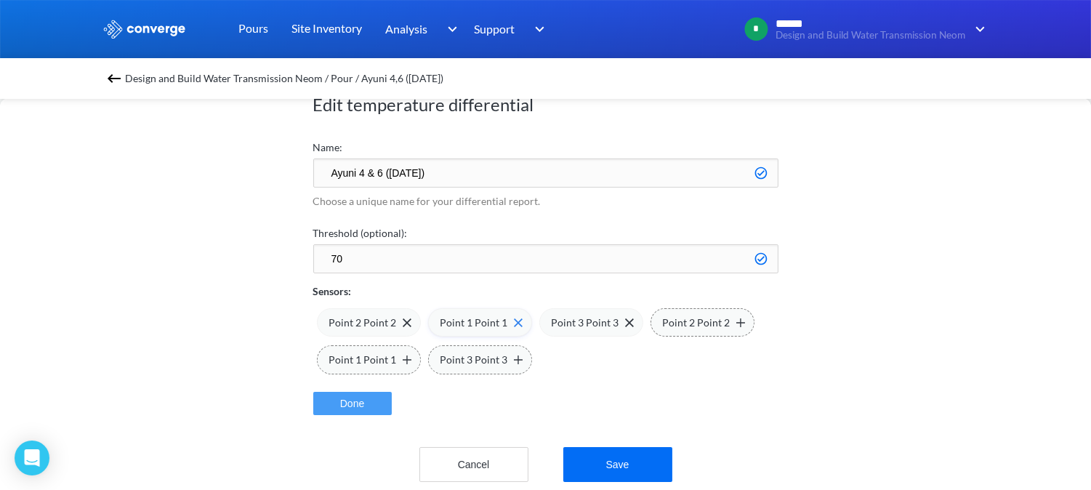
scroll to position [73, 0]
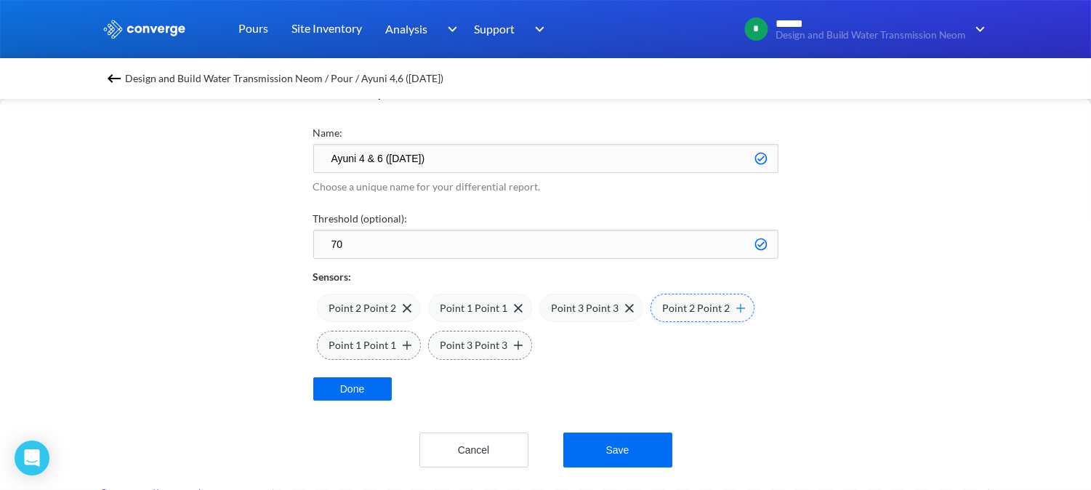
click at [737, 304] on img at bounding box center [741, 308] width 9 height 9
click at [494, 437] on button "Cancel" at bounding box center [474, 450] width 109 height 35
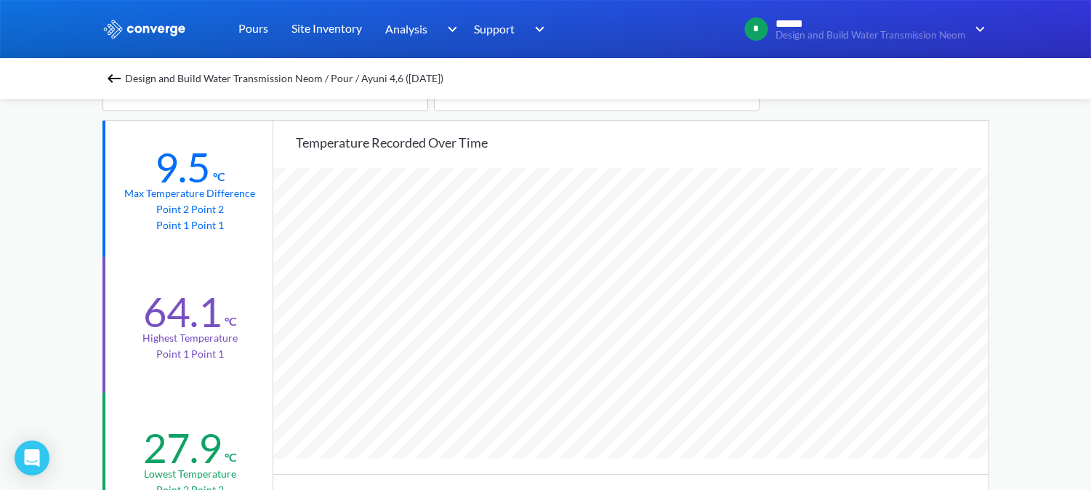
scroll to position [0, 0]
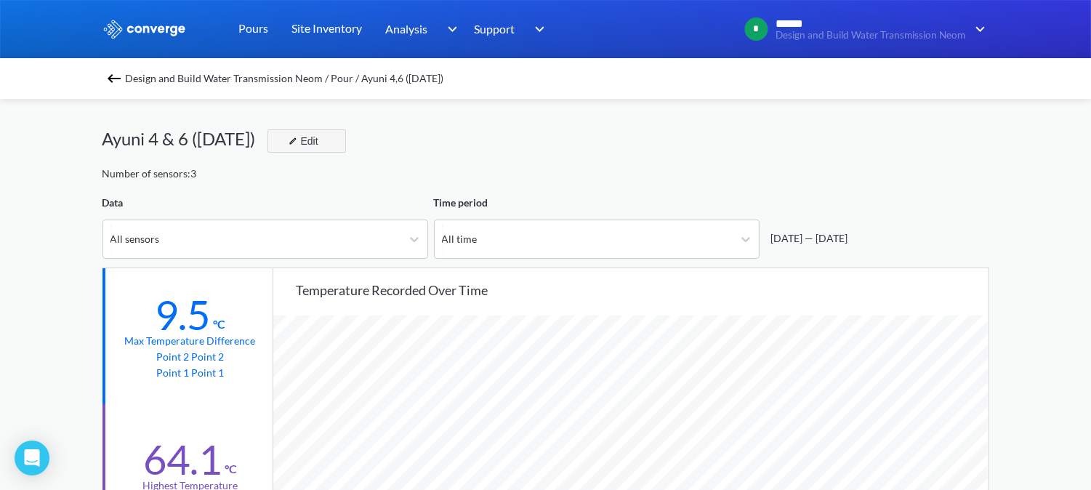
click at [331, 144] on button "Edit" at bounding box center [307, 140] width 79 height 23
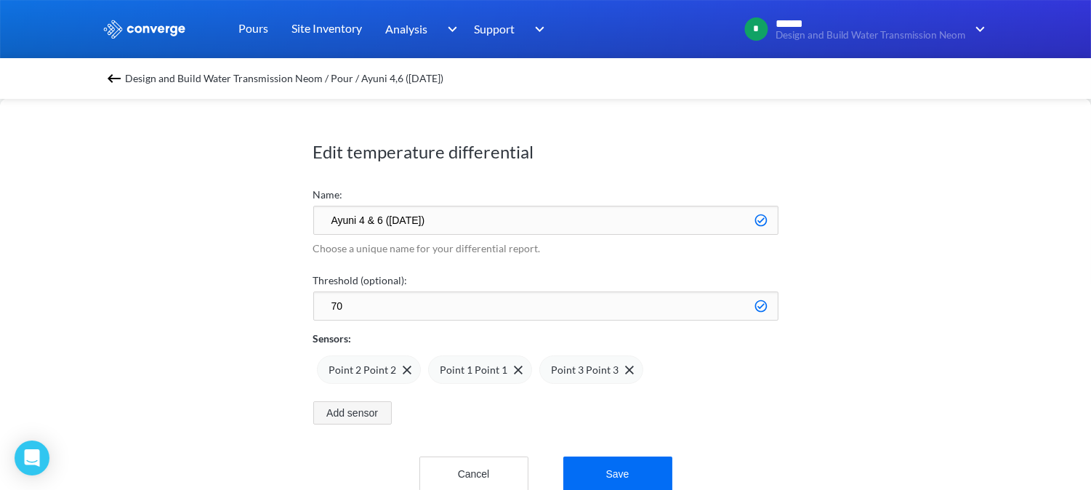
click at [382, 415] on button "Add sensor" at bounding box center [352, 412] width 79 height 23
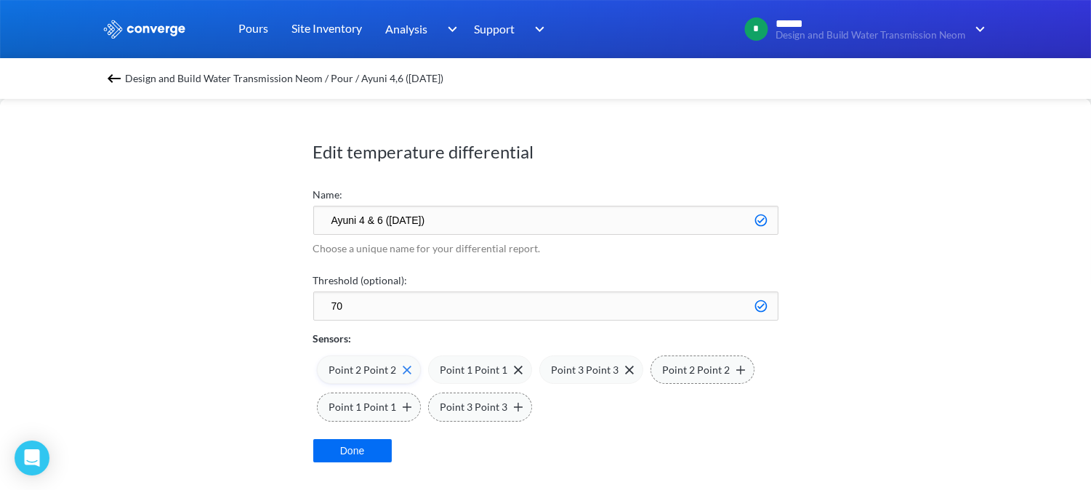
click at [403, 372] on img at bounding box center [407, 370] width 9 height 9
click at [0, 0] on img at bounding box center [0, 0] width 0 height 0
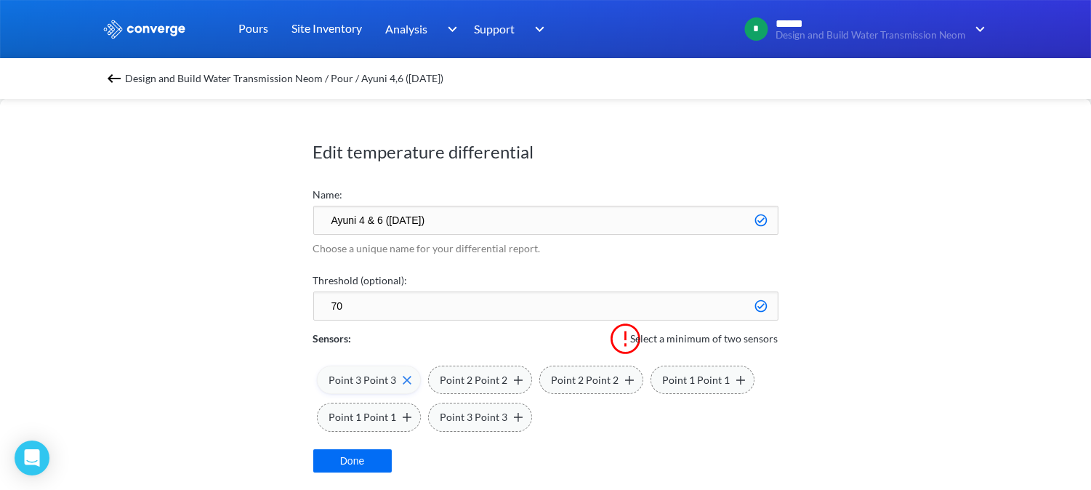
click at [407, 377] on img at bounding box center [407, 380] width 9 height 9
click at [515, 380] on img at bounding box center [518, 380] width 9 height 9
click at [737, 380] on img at bounding box center [741, 380] width 9 height 9
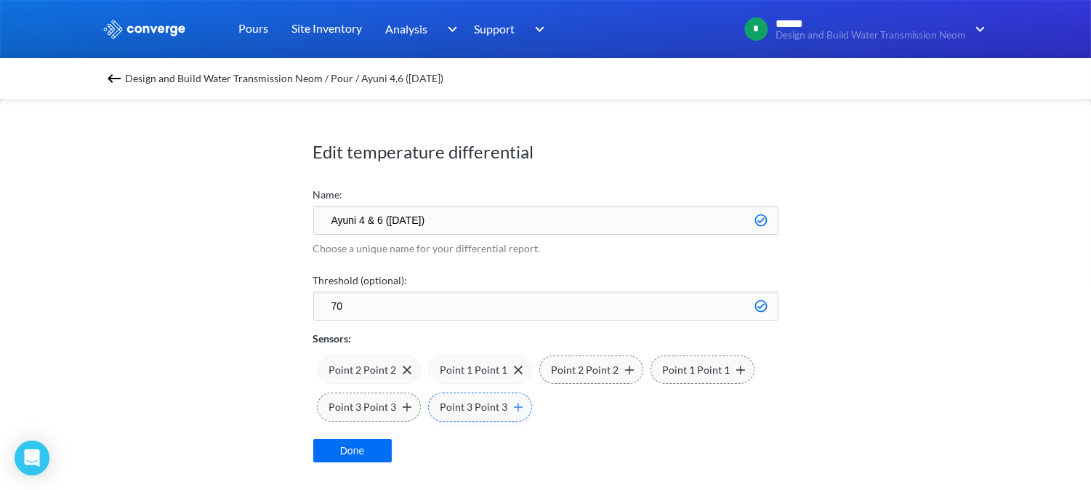
click at [517, 405] on img at bounding box center [518, 407] width 9 height 9
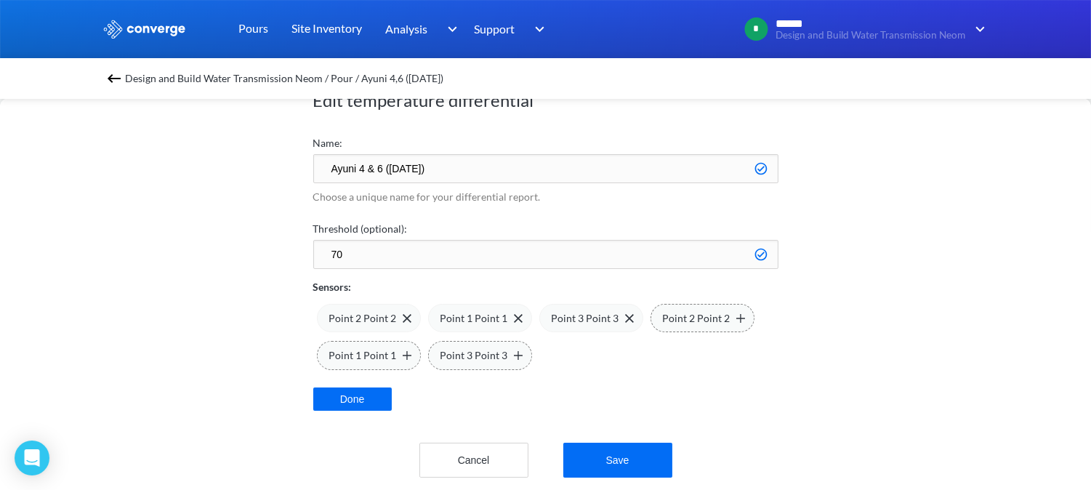
scroll to position [73, 0]
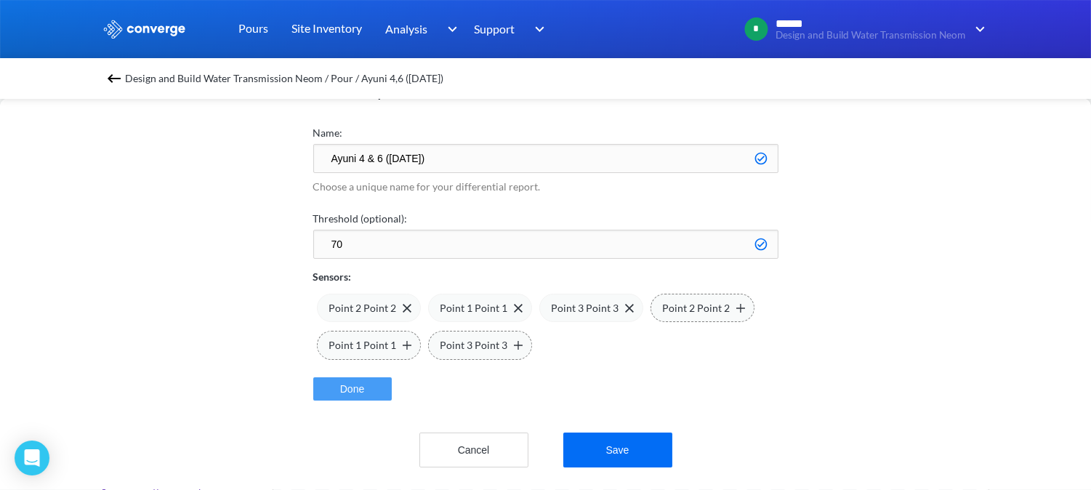
click at [343, 377] on button "Done" at bounding box center [352, 388] width 79 height 23
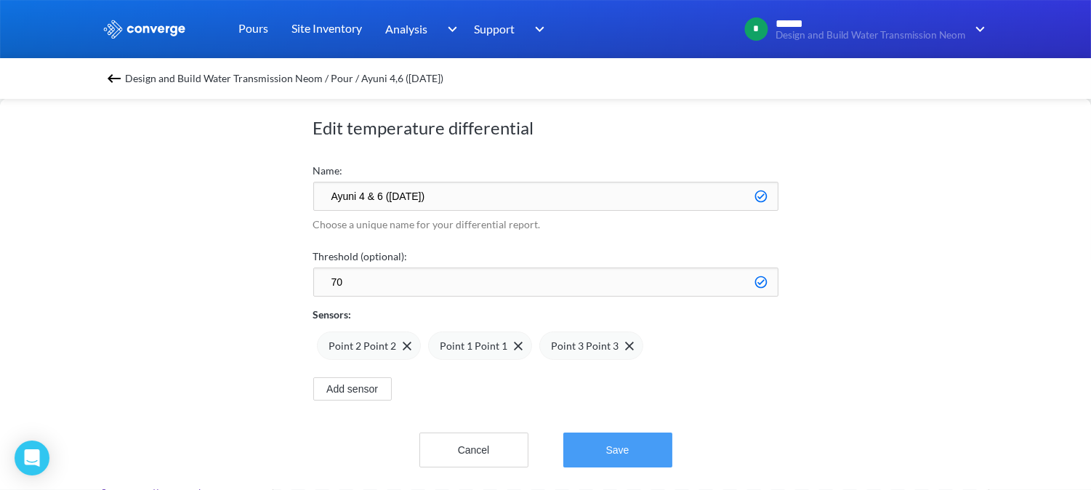
click at [638, 433] on button "Save" at bounding box center [618, 450] width 109 height 35
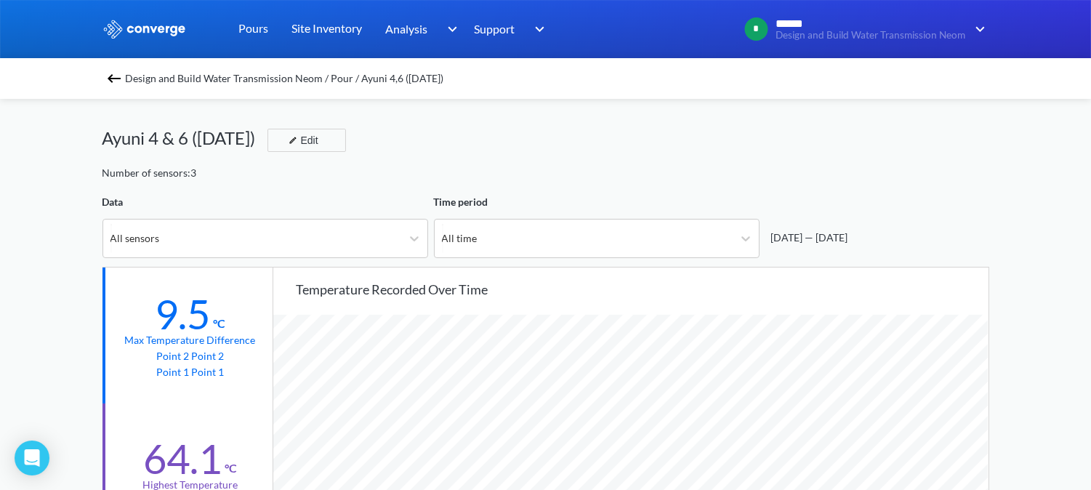
scroll to position [0, 0]
click at [316, 140] on div "Edit" at bounding box center [302, 140] width 38 height 17
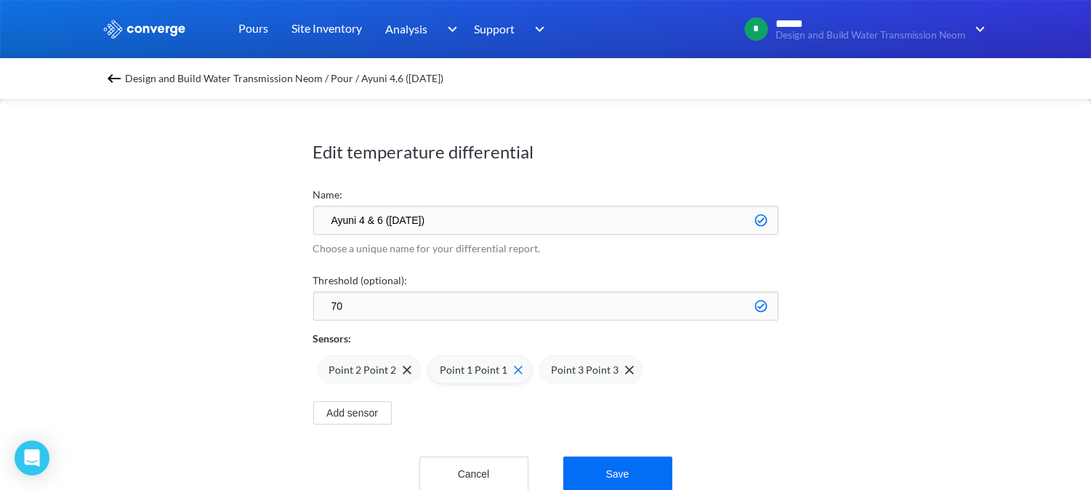
scroll to position [35, 0]
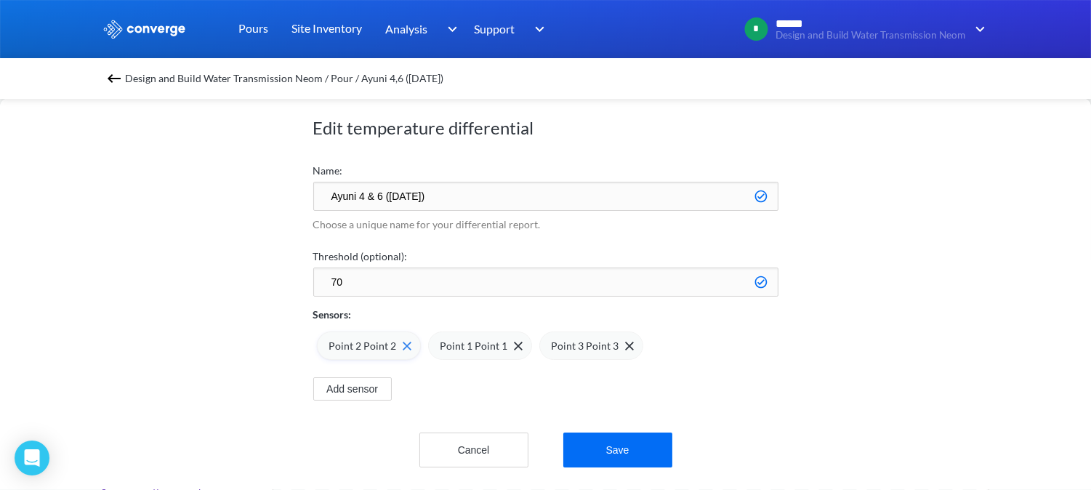
click at [405, 342] on img at bounding box center [407, 346] width 9 height 9
click at [407, 342] on img at bounding box center [407, 346] width 9 height 9
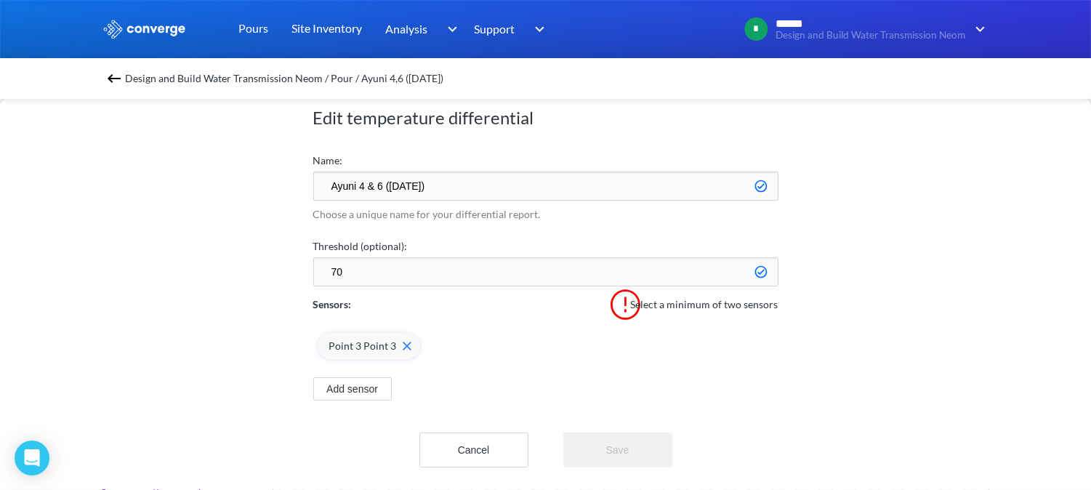
click at [403, 342] on img at bounding box center [407, 346] width 9 height 9
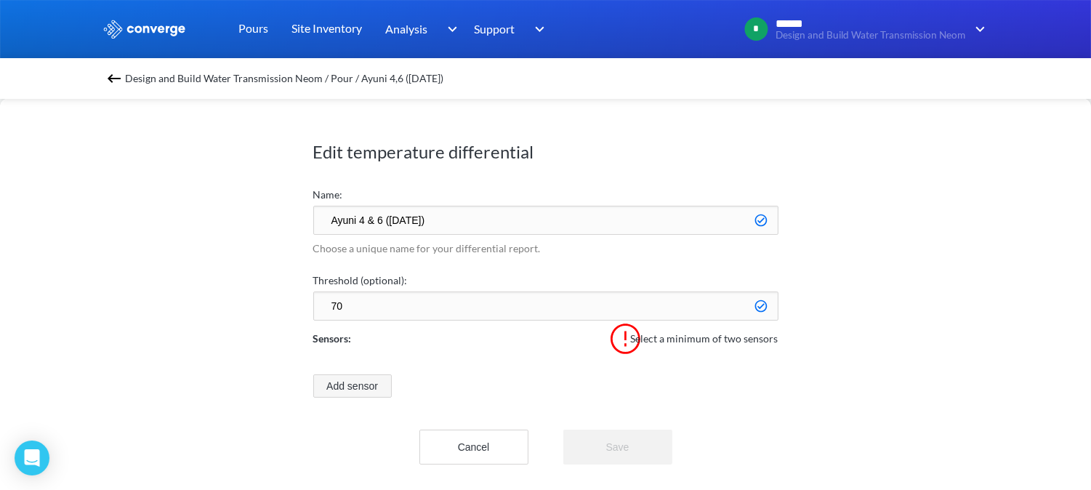
click at [368, 374] on button "Add sensor" at bounding box center [352, 385] width 79 height 23
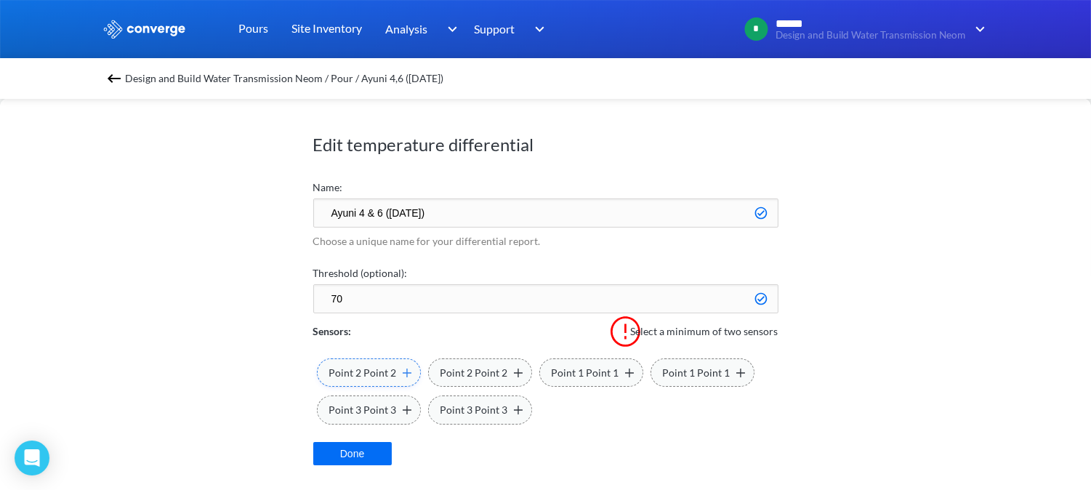
click at [407, 369] on img at bounding box center [407, 373] width 9 height 9
click at [625, 371] on img at bounding box center [629, 373] width 9 height 9
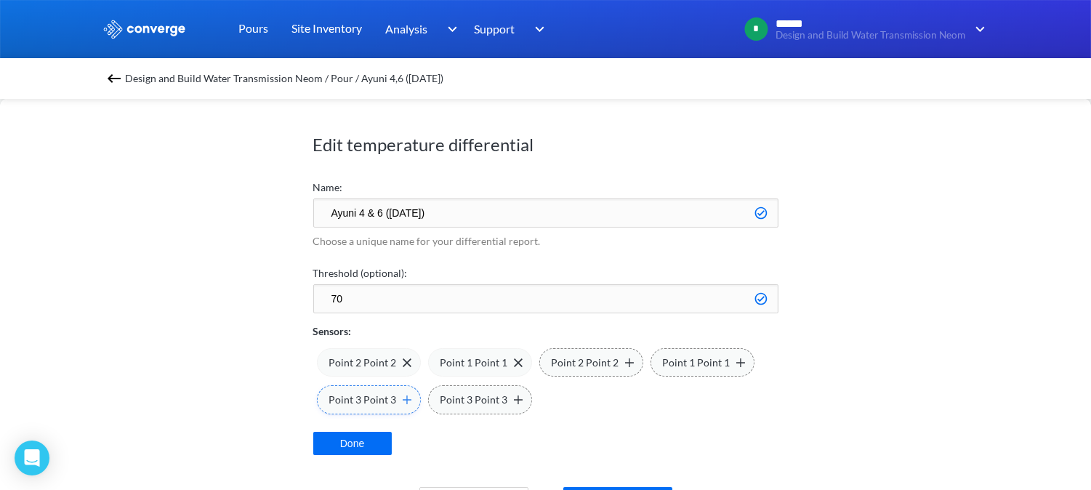
click at [407, 398] on img at bounding box center [407, 400] width 9 height 9
click at [347, 442] on button "Done" at bounding box center [352, 443] width 79 height 23
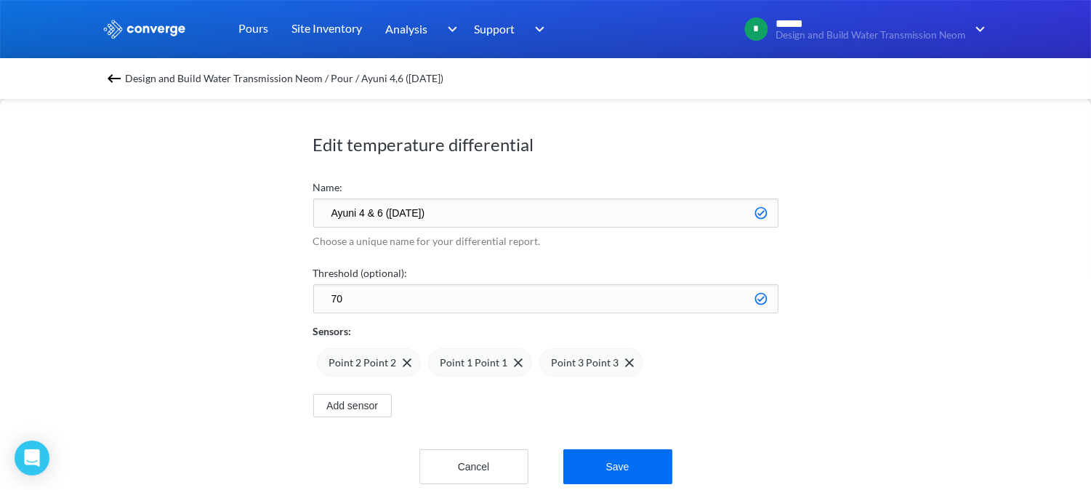
scroll to position [35, 0]
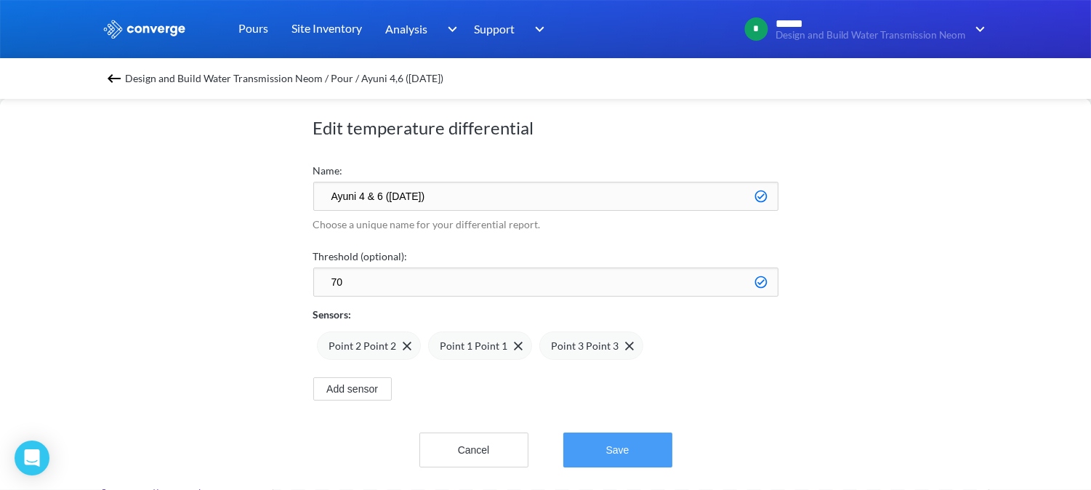
click at [606, 433] on button "Save" at bounding box center [618, 450] width 109 height 35
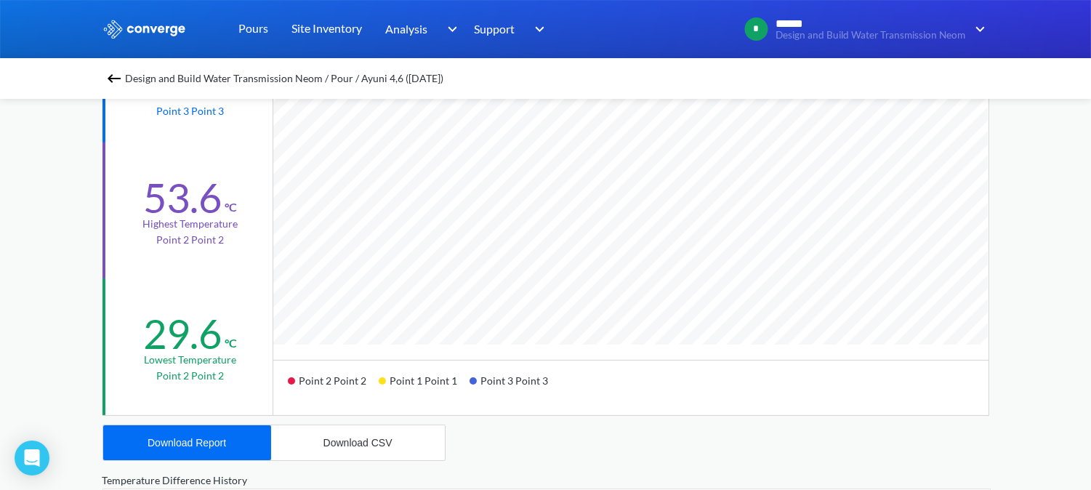
scroll to position [323, 0]
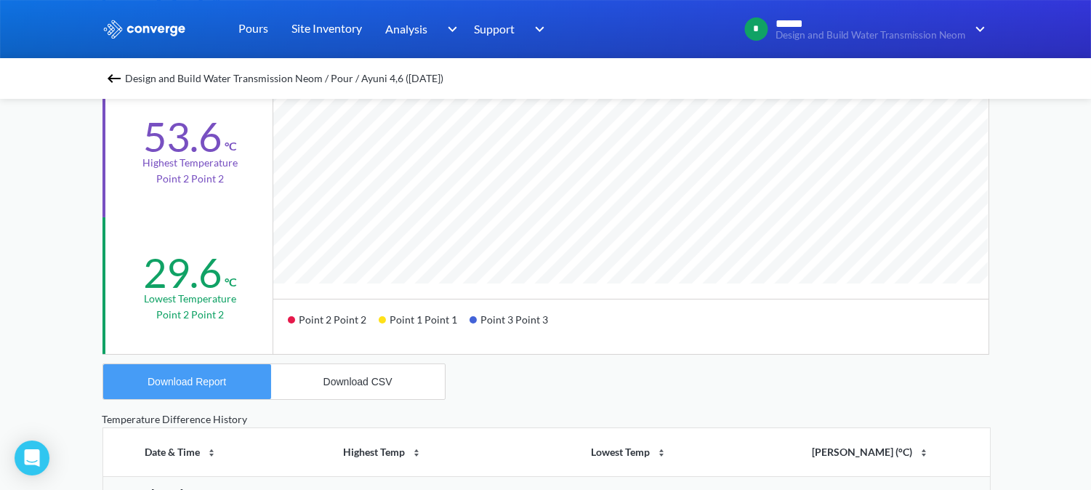
click at [241, 386] on button "Download Report" at bounding box center [187, 381] width 168 height 35
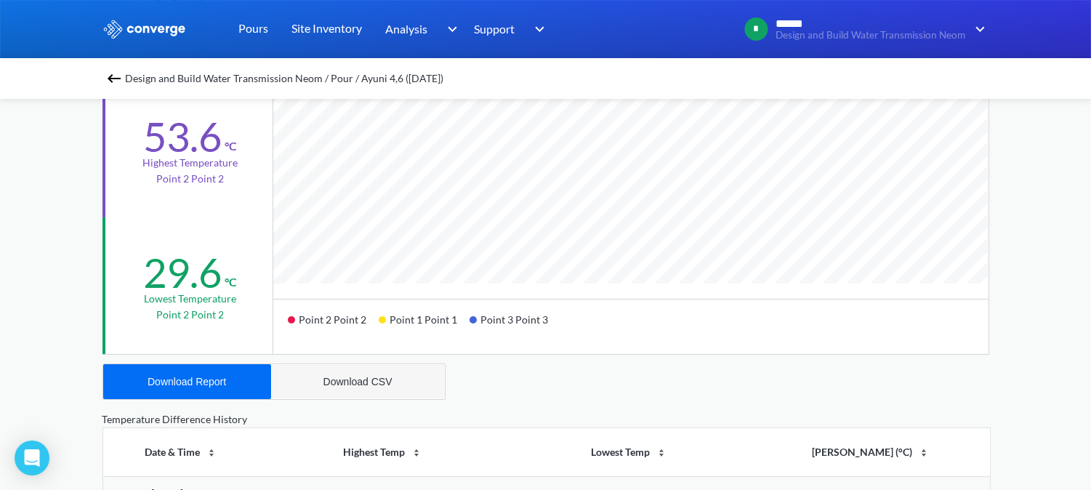
click at [372, 380] on div "Download CSV" at bounding box center [358, 382] width 69 height 12
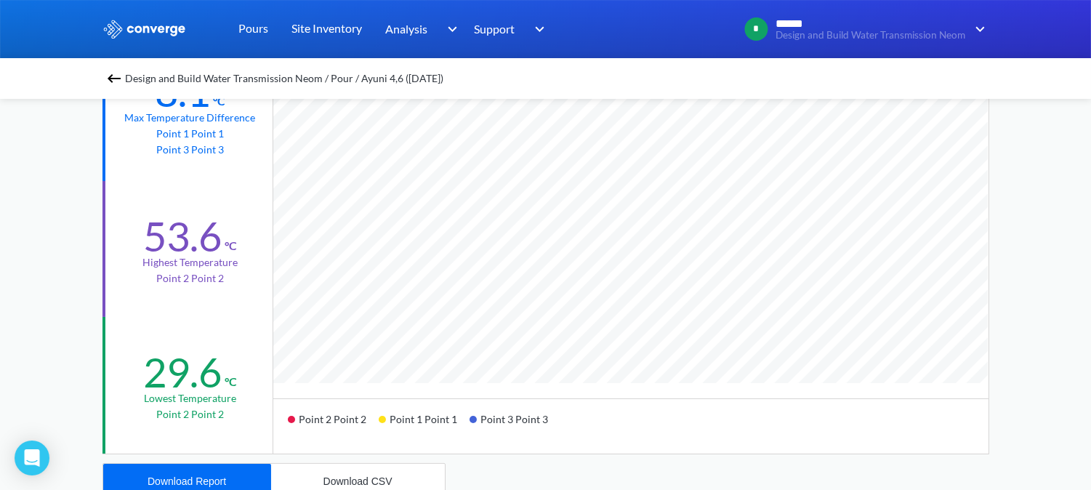
scroll to position [242, 0]
